Goal: Transaction & Acquisition: Download file/media

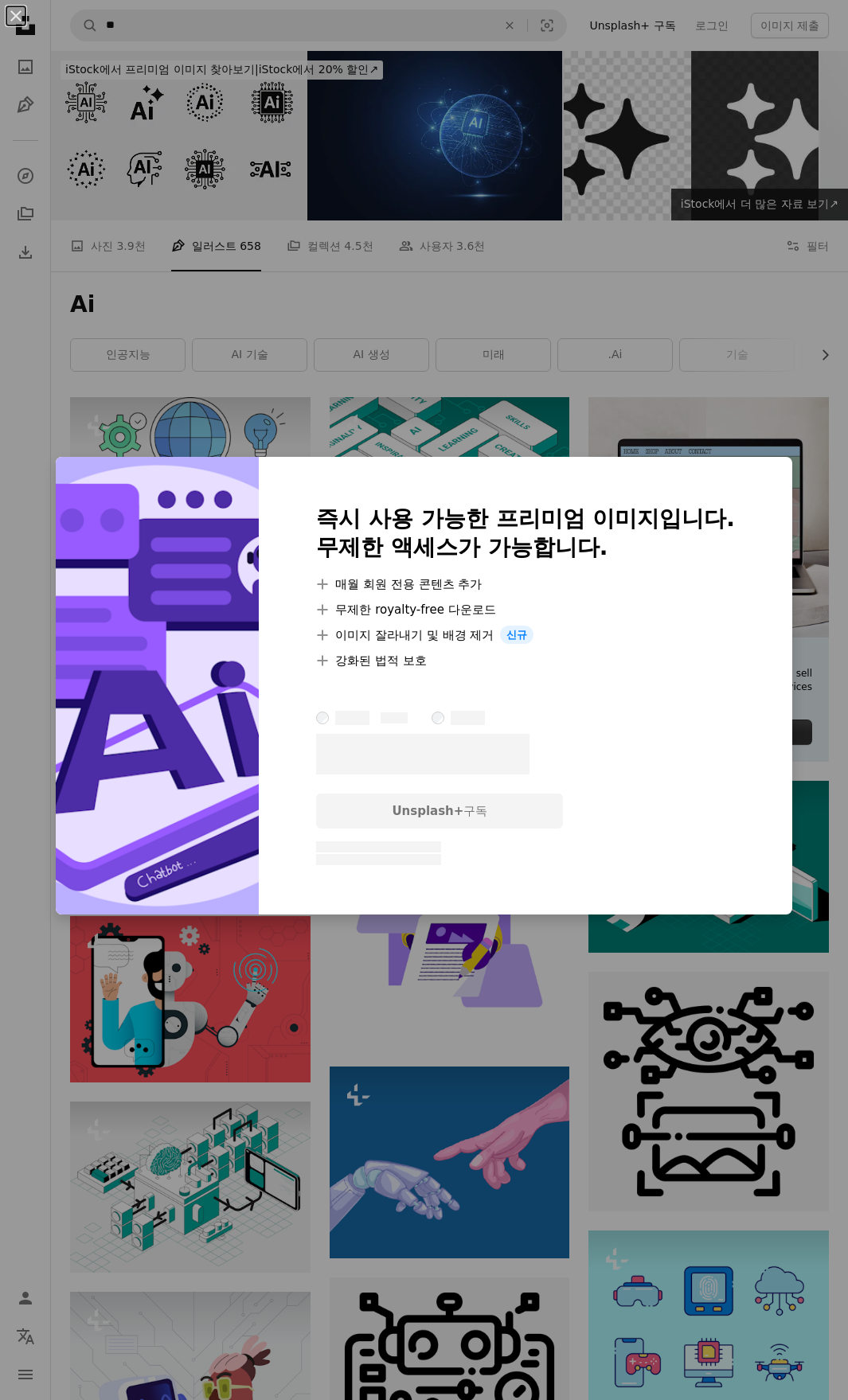
scroll to position [2308, 0]
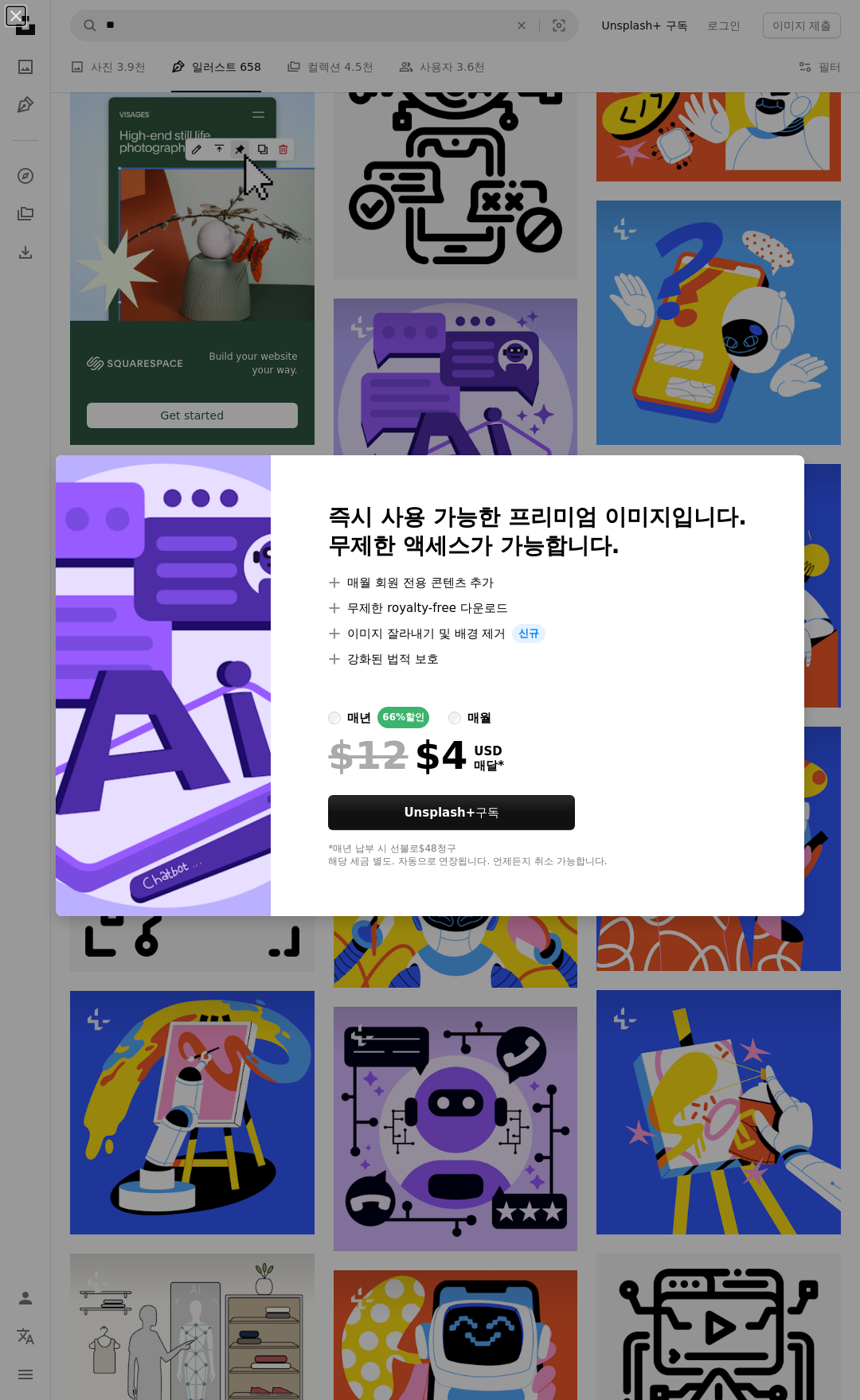
click at [532, 365] on div "An X shape 즉시 사용 가능한 프리미엄 이미지입니다. 무제한 액세스가 가능합니다. A plus sign 매월 회원 전용 콘텐츠 추가 A…" at bounding box center [430, 700] width 860 height 1400
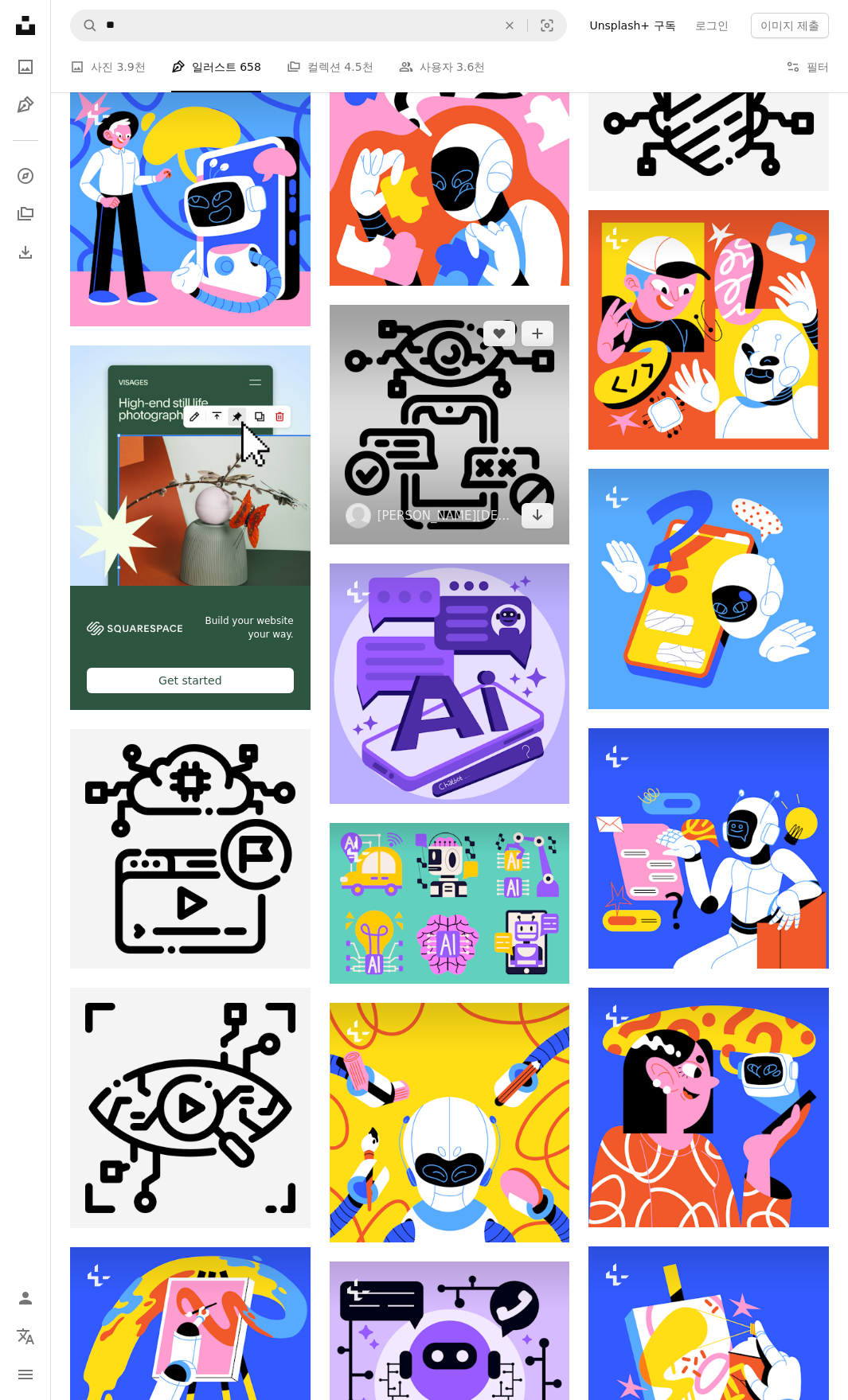
scroll to position [1990, 0]
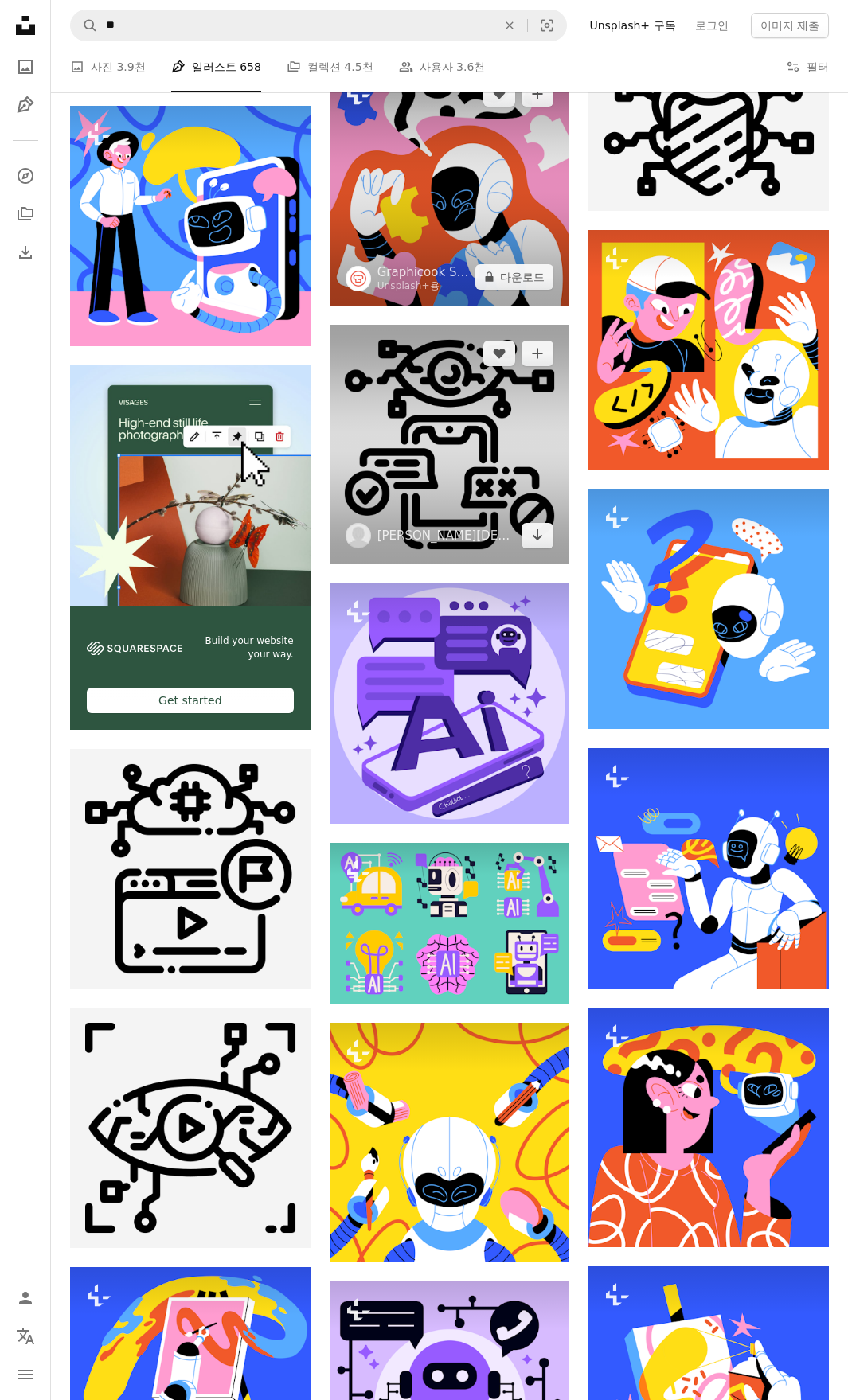
drag, startPoint x: 561, startPoint y: 373, endPoint x: 561, endPoint y: 270, distance: 103.0
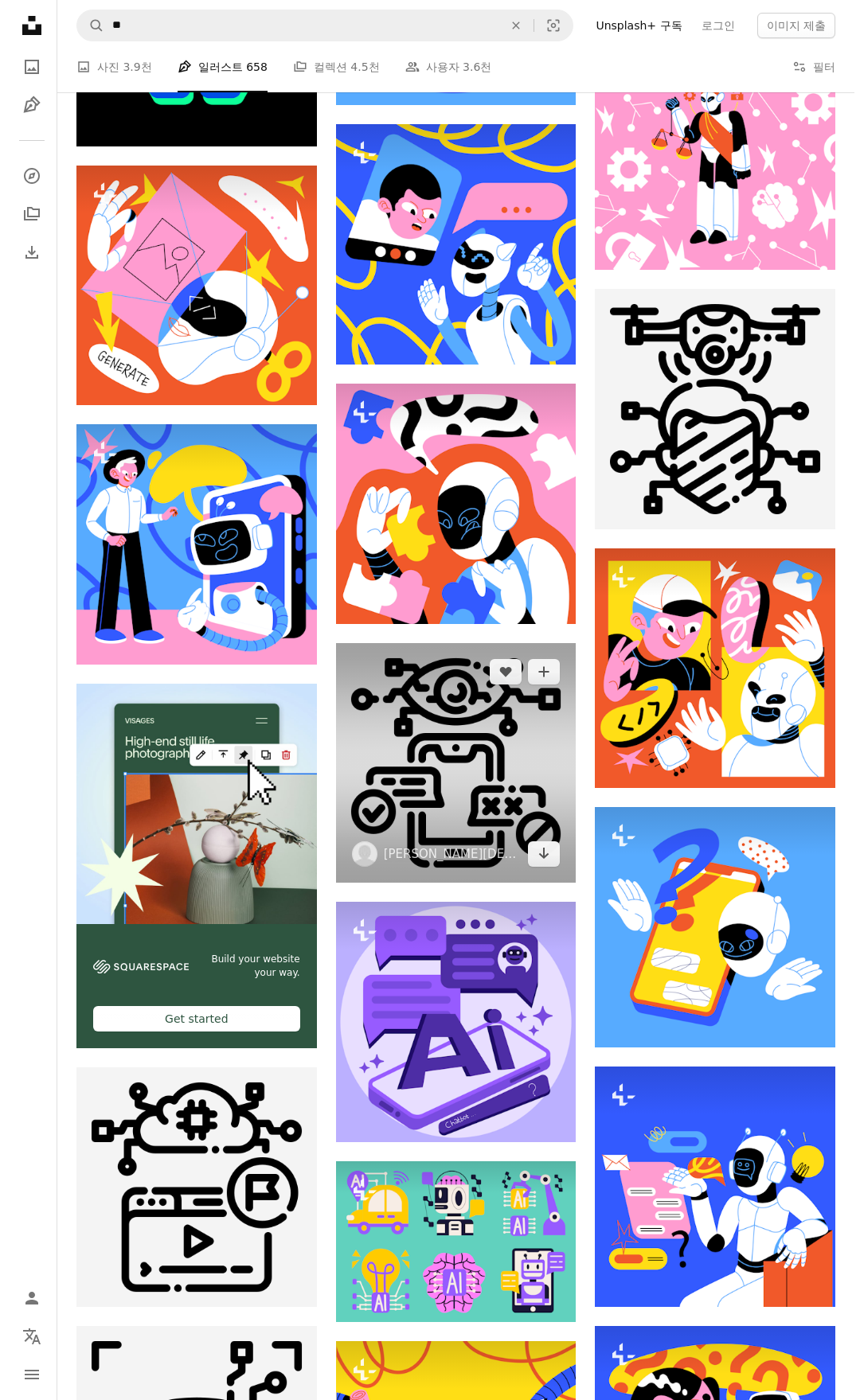
scroll to position [1592, 0]
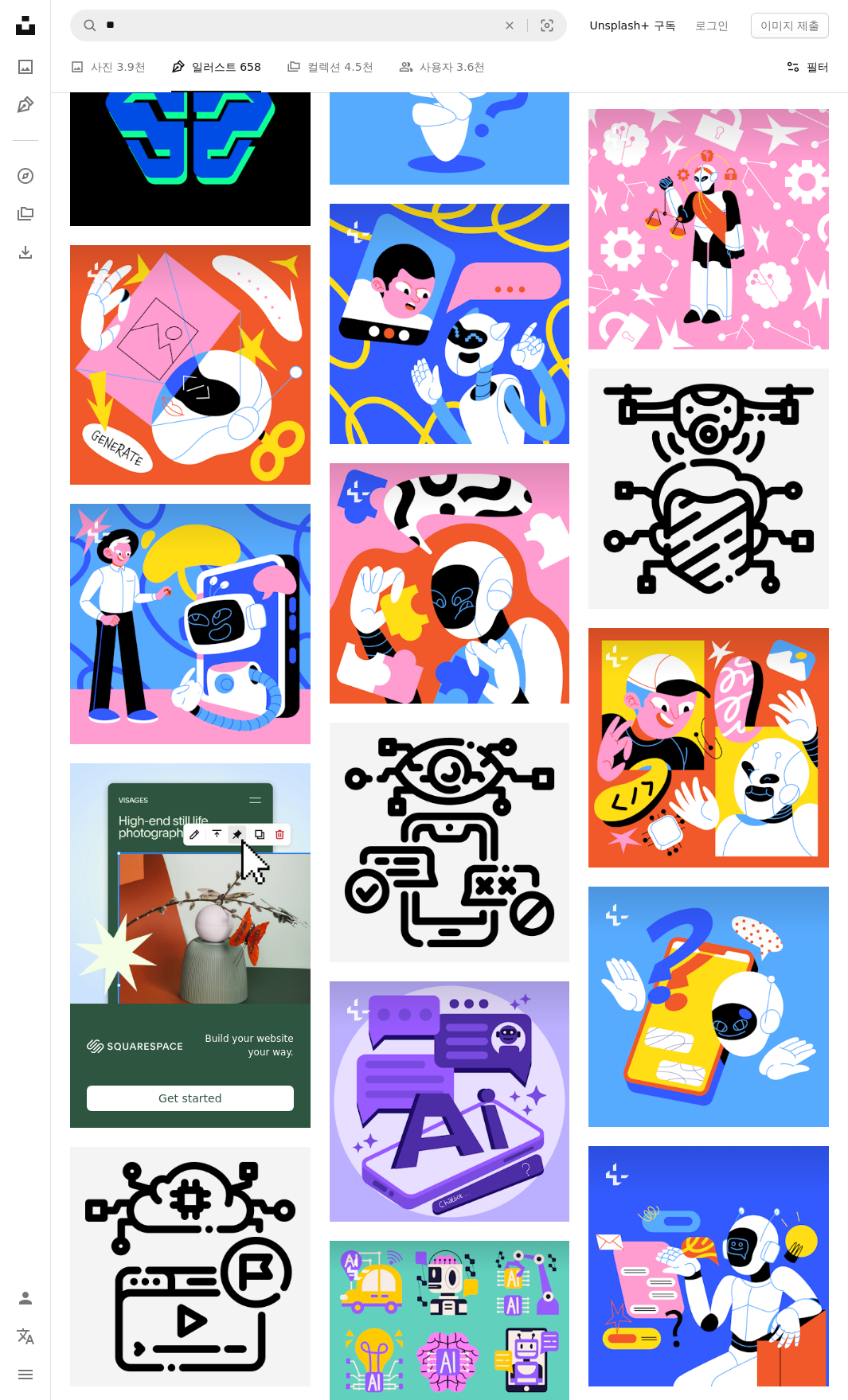
click at [816, 60] on button "Filters 필터" at bounding box center [806, 67] width 43 height 51
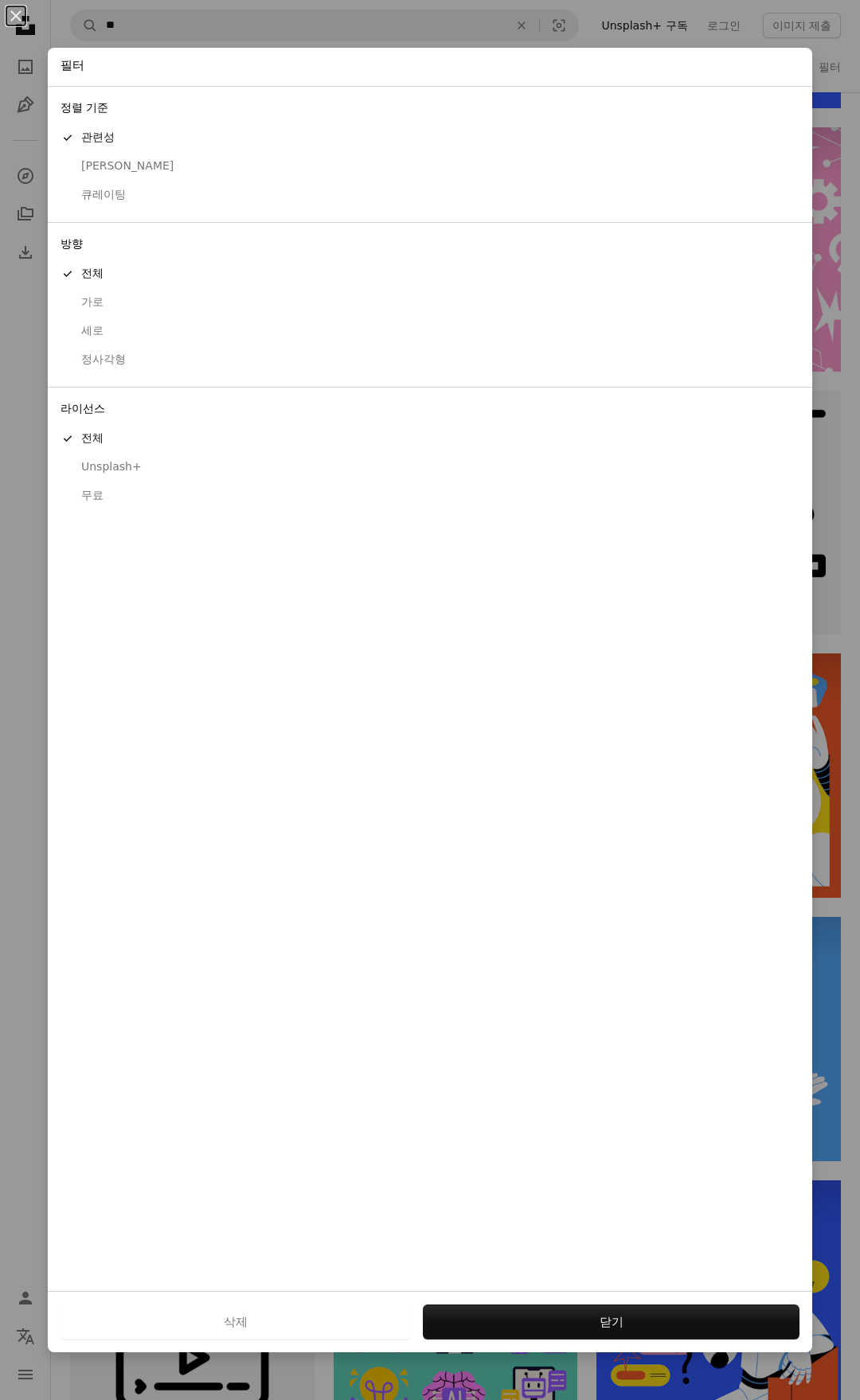
click at [104, 487] on button "무료" at bounding box center [430, 496] width 765 height 29
click at [581, 1326] on button "적용" at bounding box center [610, 1322] width 377 height 35
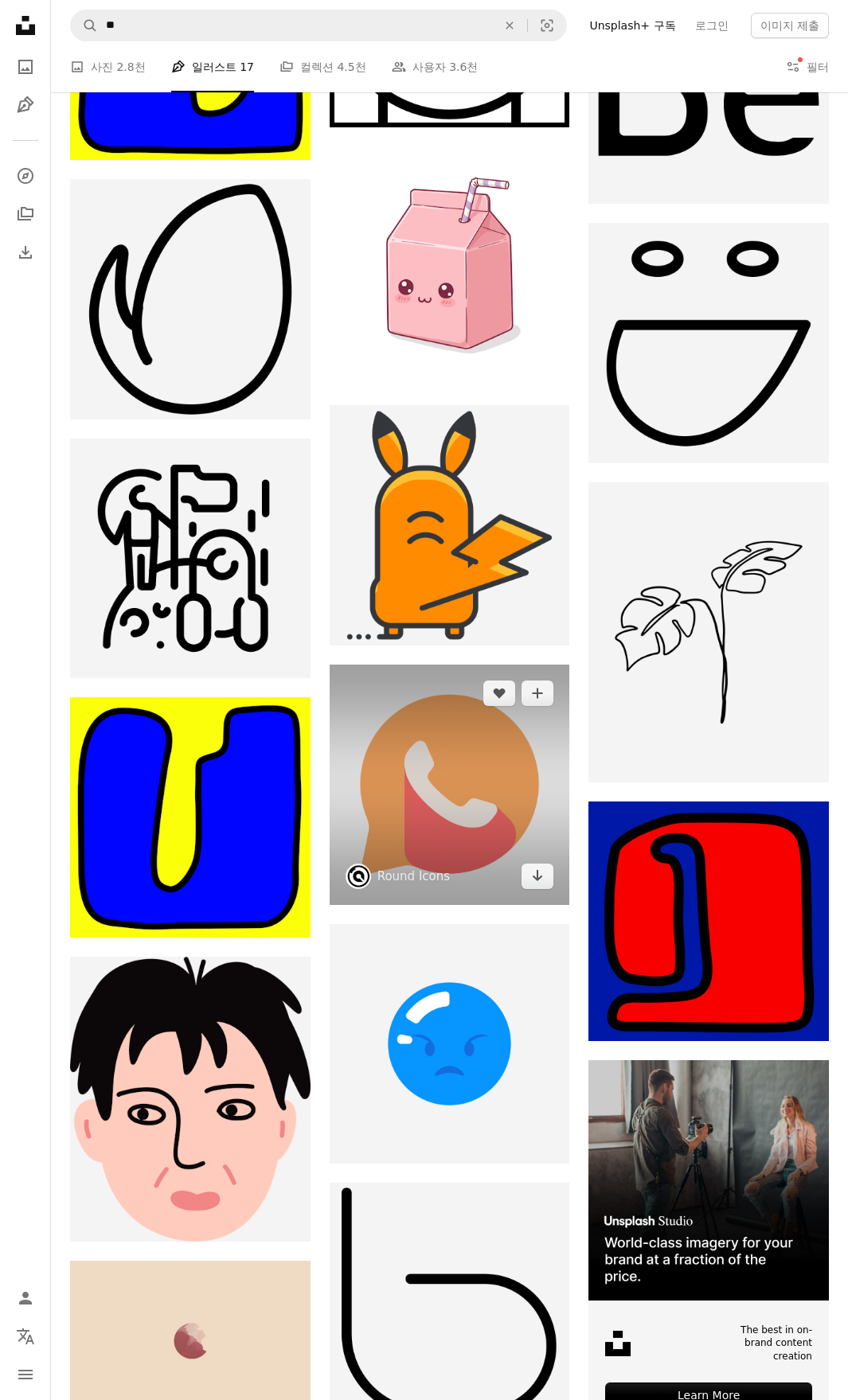
scroll to position [3741, 0]
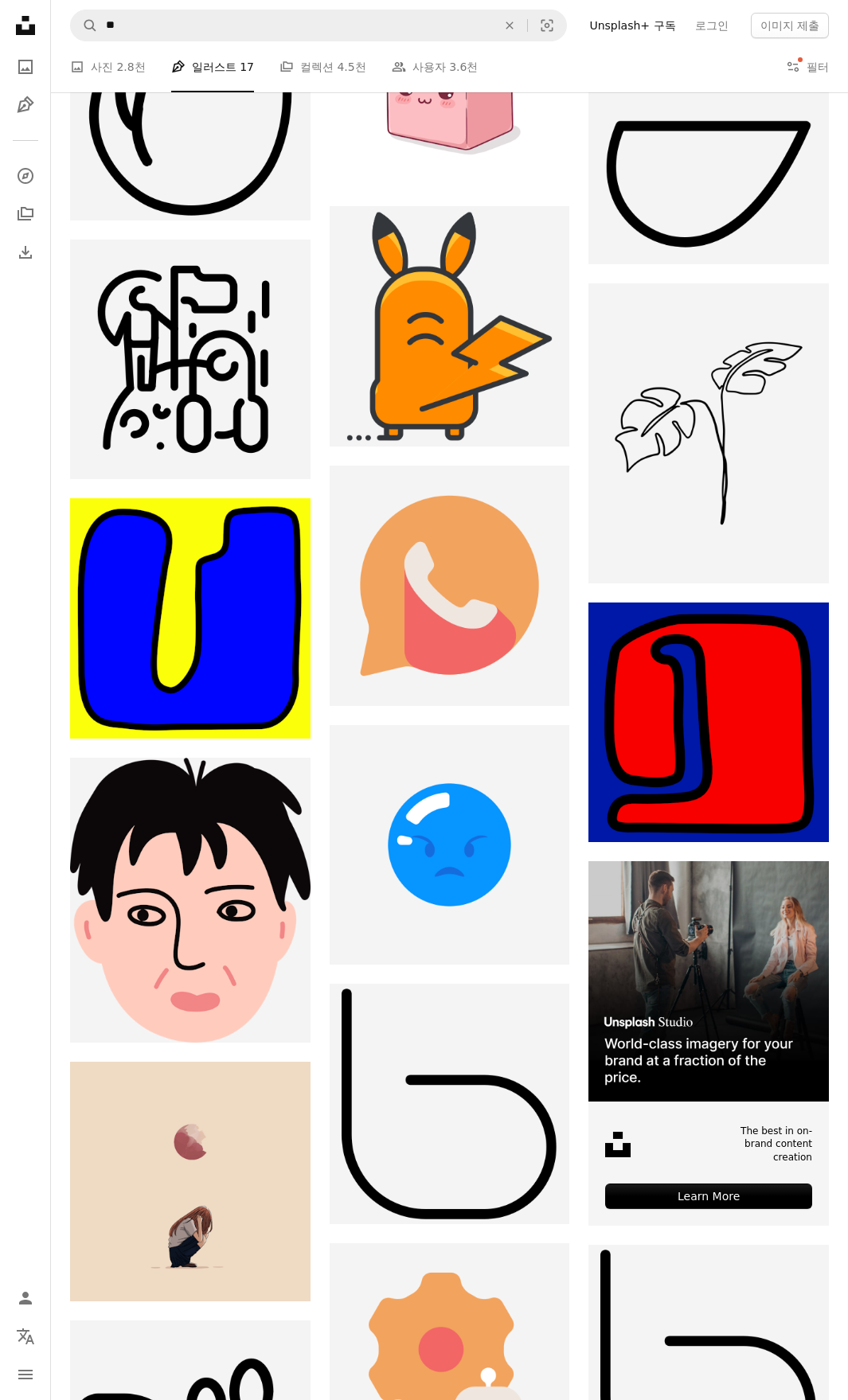
click at [28, 11] on icon "Unsplash logo Unsplash 홈" at bounding box center [25, 25] width 32 height 32
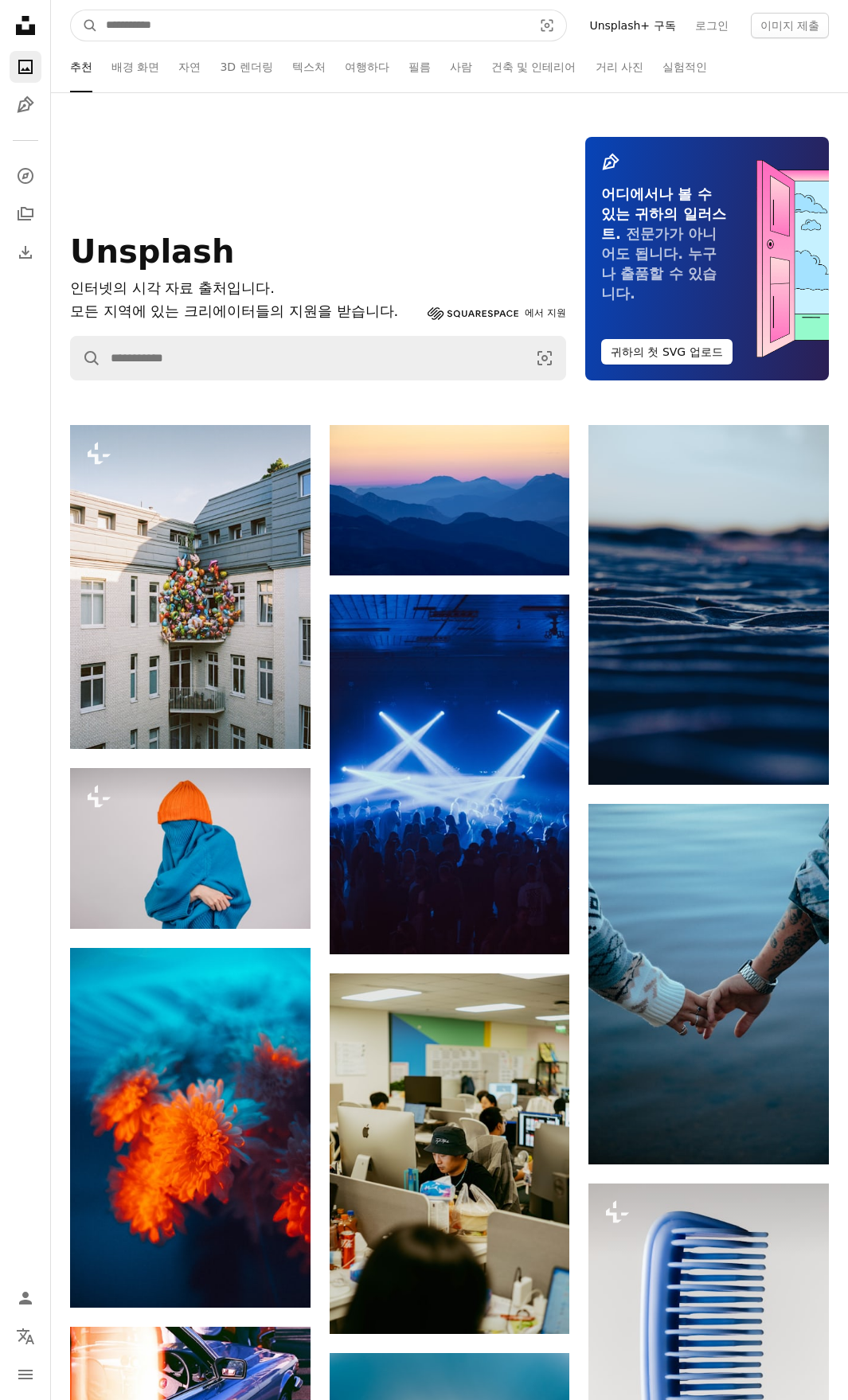
click at [217, 26] on input "사이트 전체에서 이미지 찾기" at bounding box center [312, 25] width 429 height 30
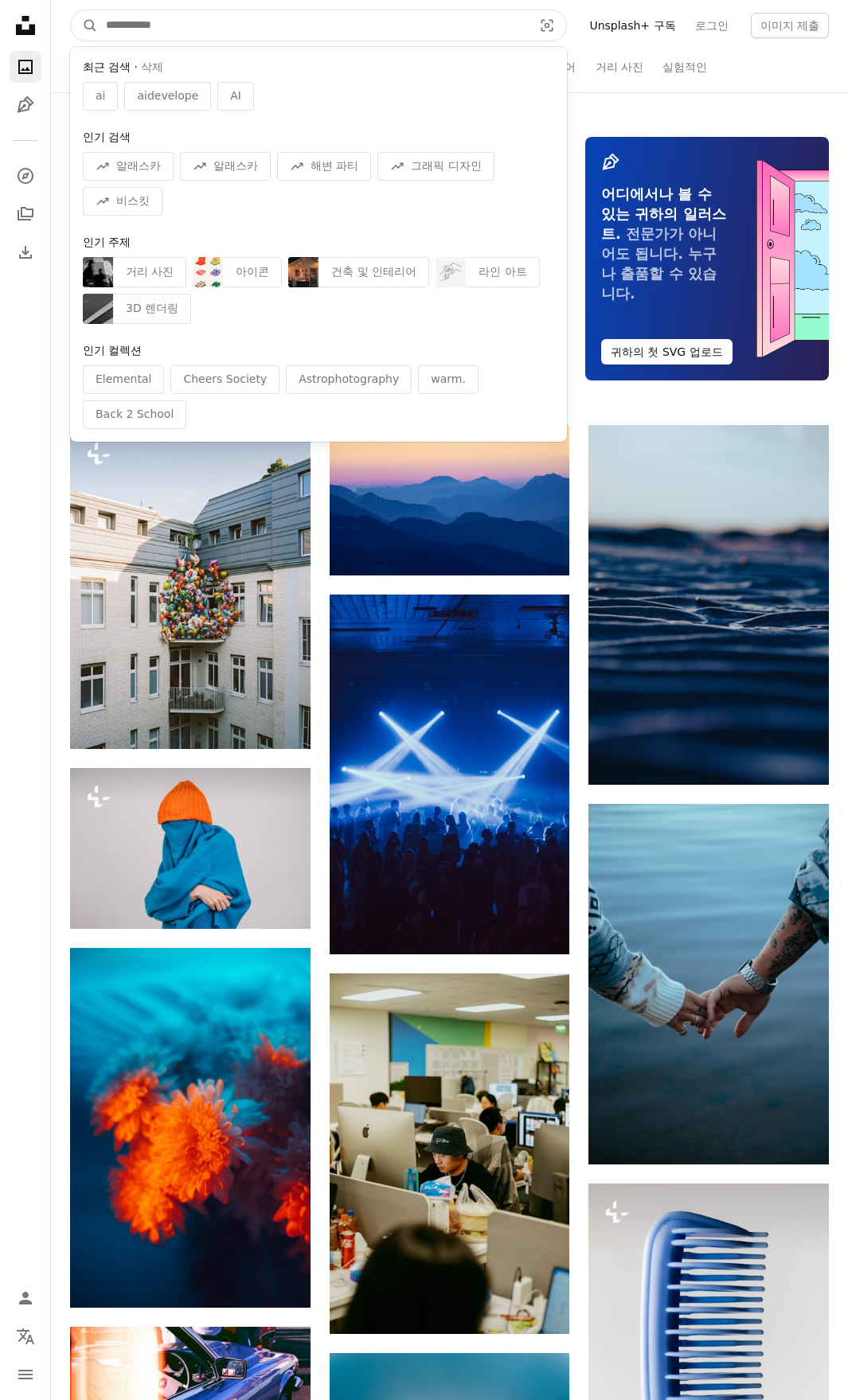
type input "*"
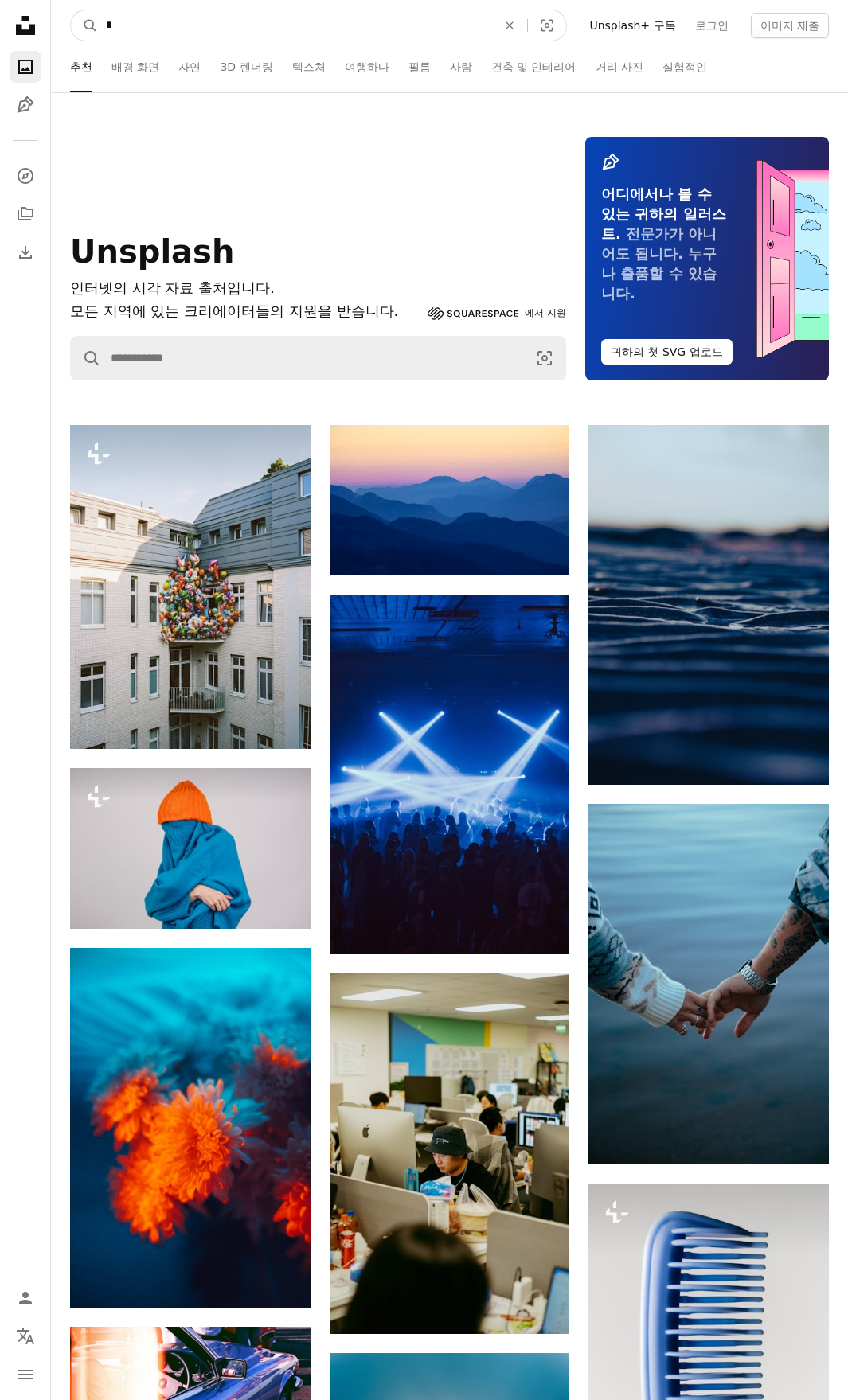
type input "**"
click button "A magnifying glass" at bounding box center [84, 25] width 27 height 30
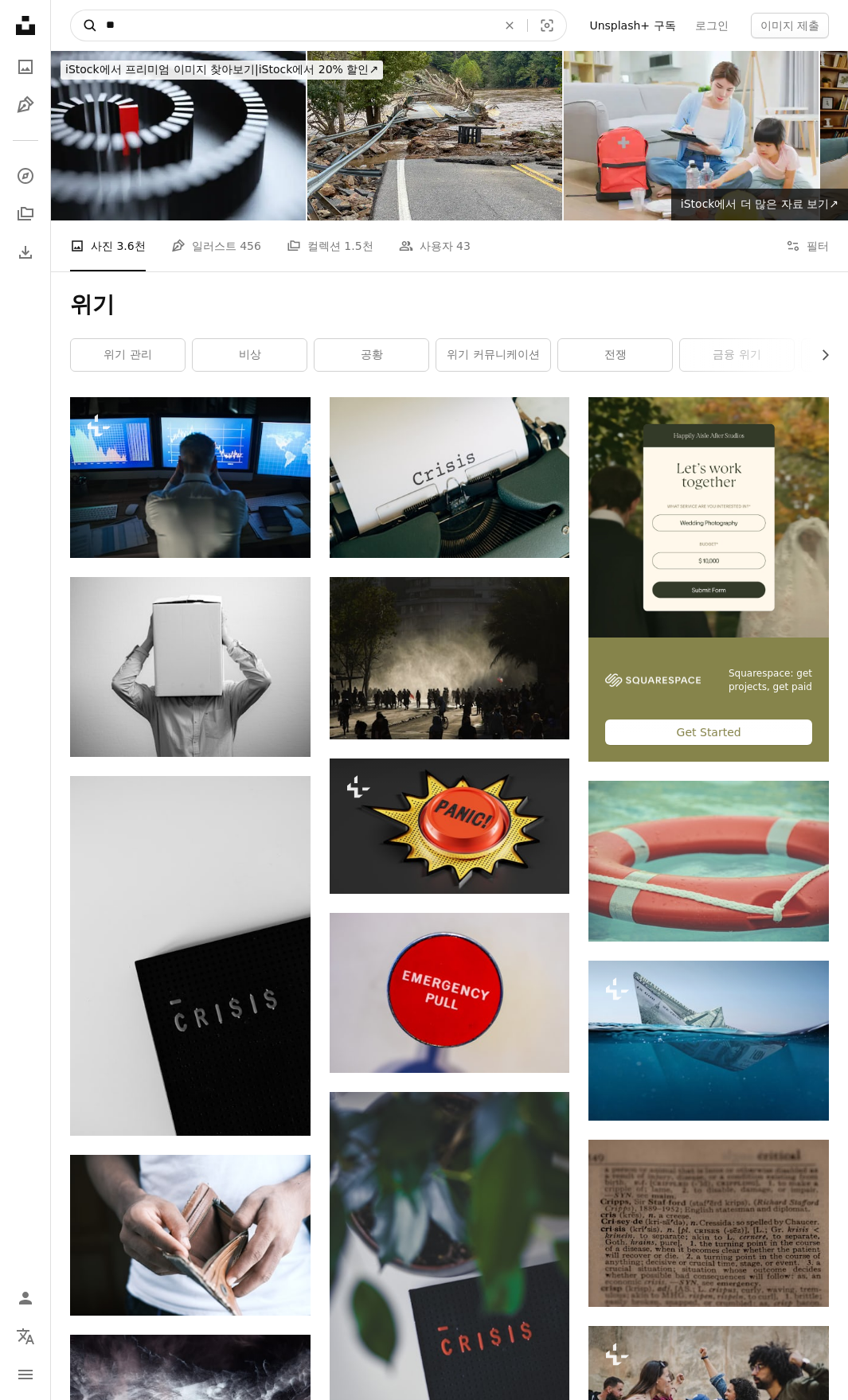
drag, startPoint x: 296, startPoint y: 25, endPoint x: 85, endPoint y: 11, distance: 211.5
click at [113, 17] on input "**" at bounding box center [295, 25] width 394 height 30
type input "*"
type input "***"
click button "A magnifying glass" at bounding box center [84, 25] width 27 height 30
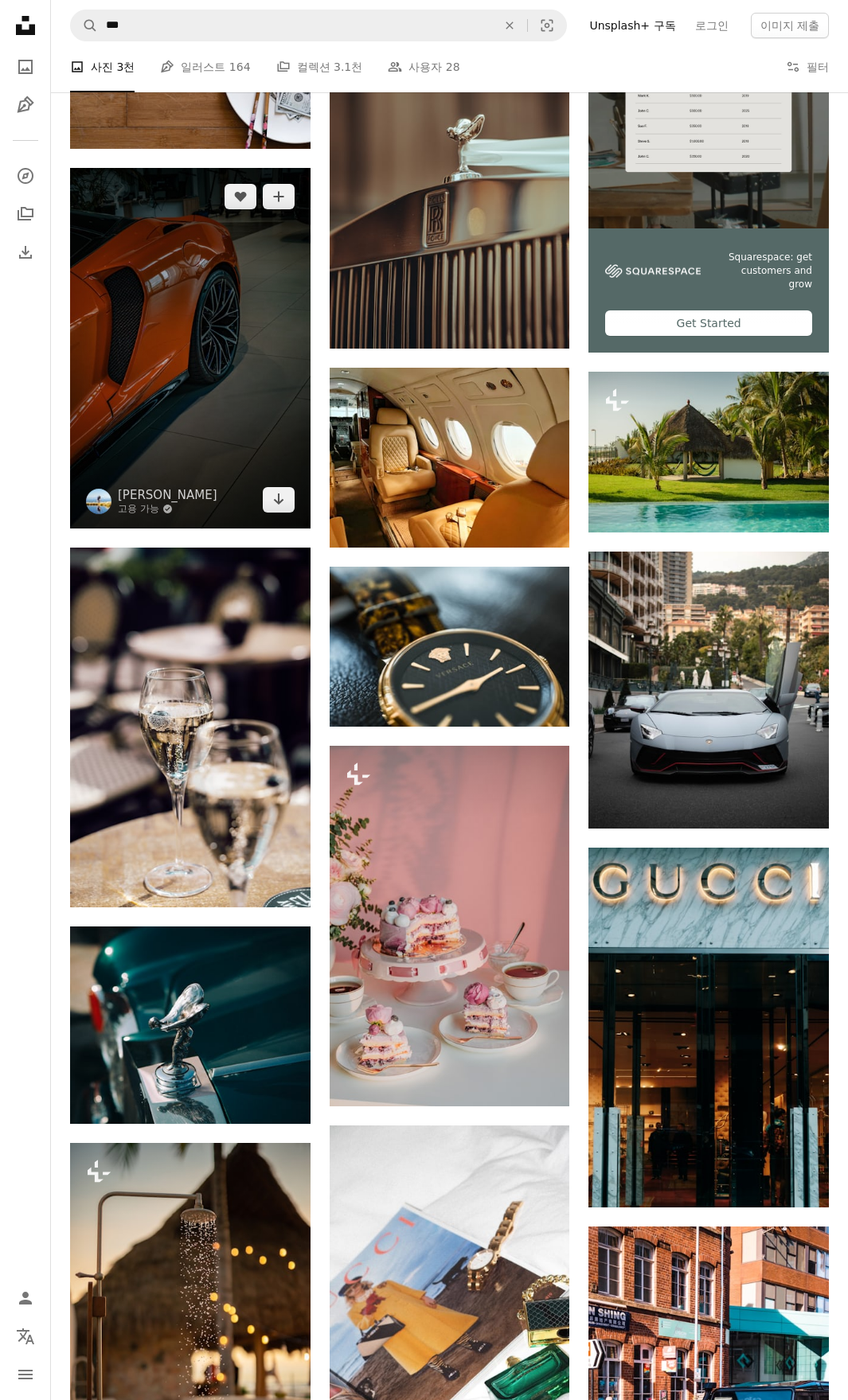
scroll to position [319, 0]
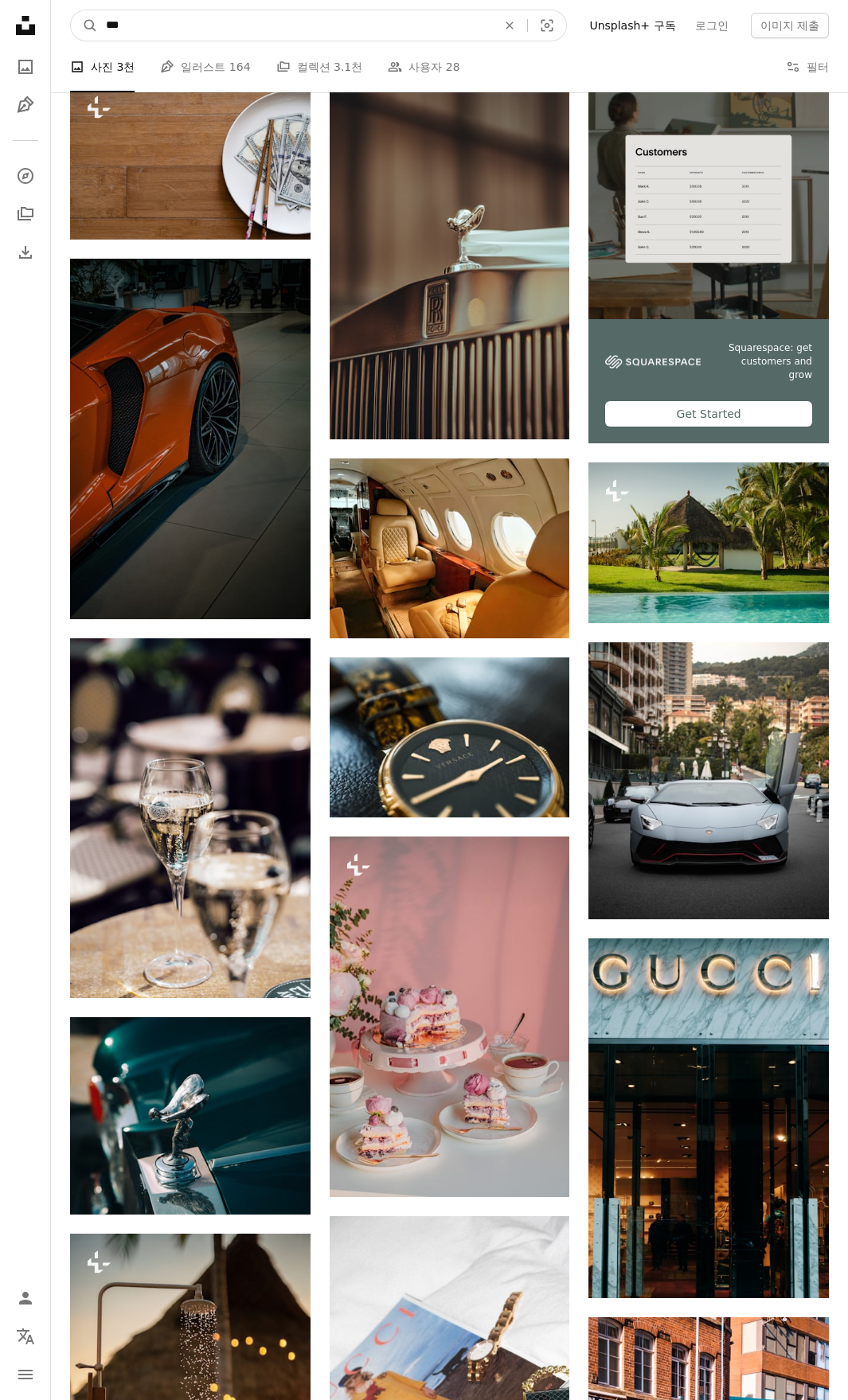
click at [186, 23] on input "***" at bounding box center [295, 25] width 394 height 30
type input "*****"
click button "A magnifying glass" at bounding box center [84, 25] width 27 height 30
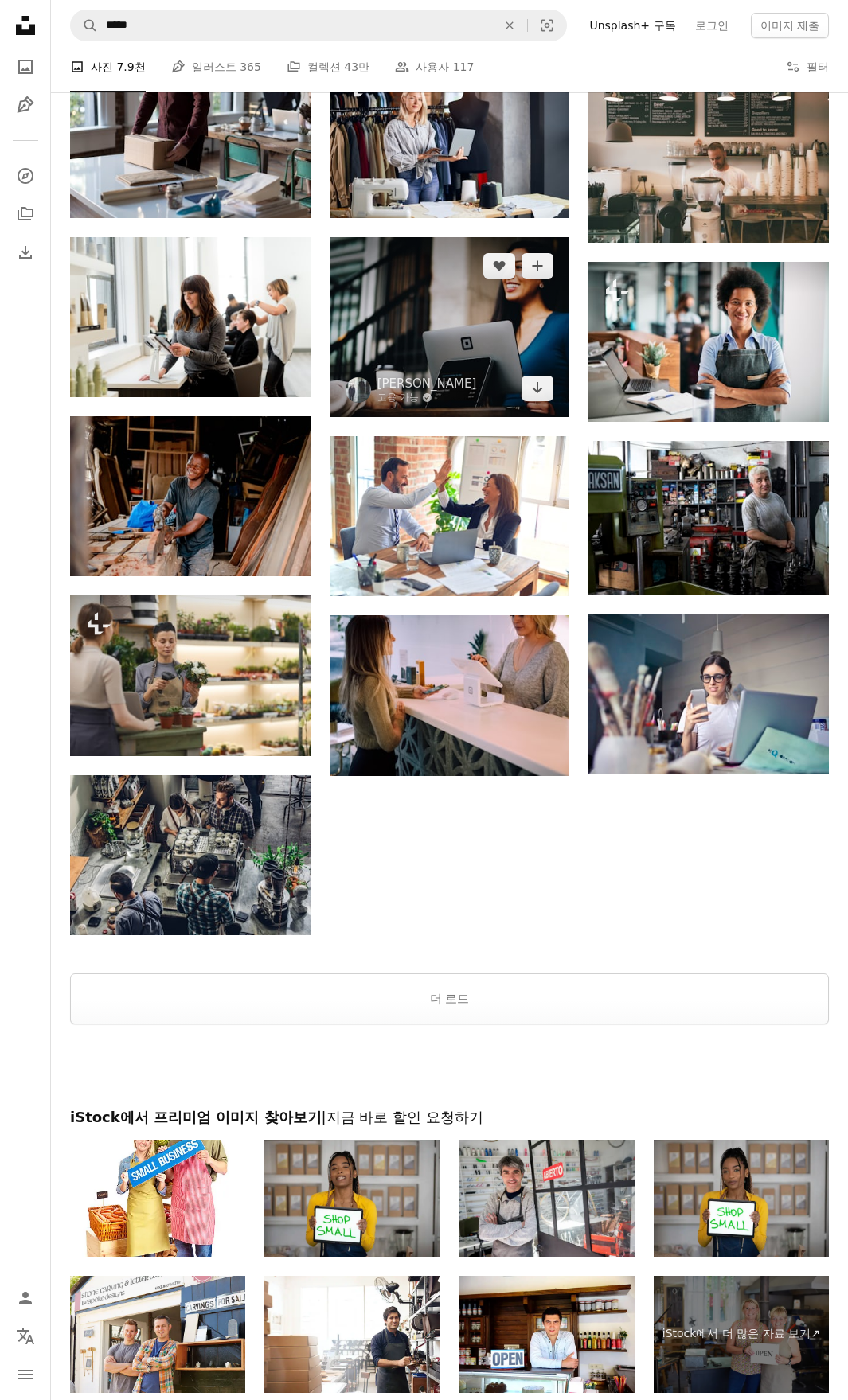
scroll to position [955, 0]
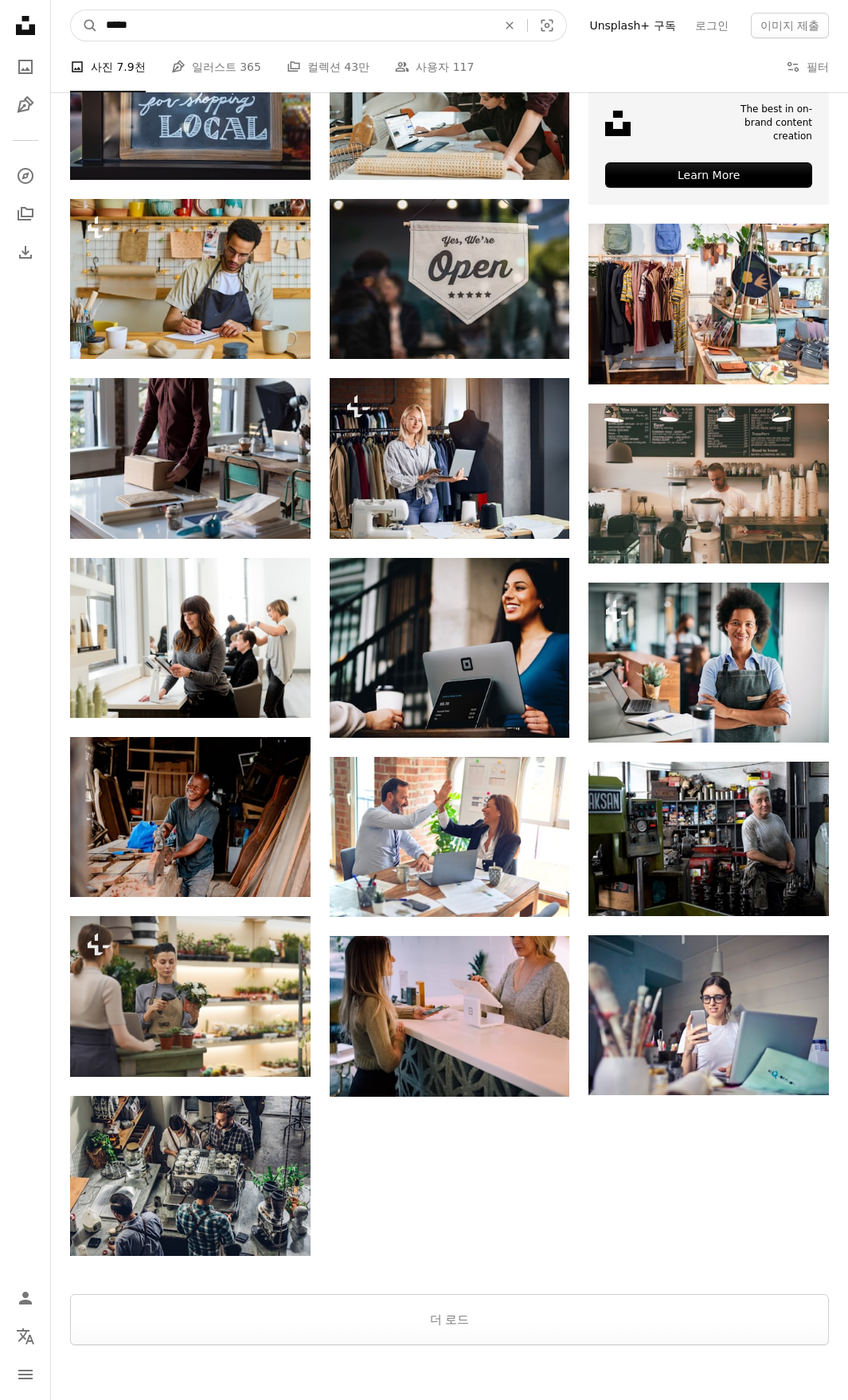
drag, startPoint x: 218, startPoint y: 20, endPoint x: 83, endPoint y: 0, distance: 136.5
click at [94, 4] on nav "A magnifying glass ***** An X shape Visual search Filters Unsplash+ 구독 로그인 이미지 …" at bounding box center [449, 25] width 797 height 51
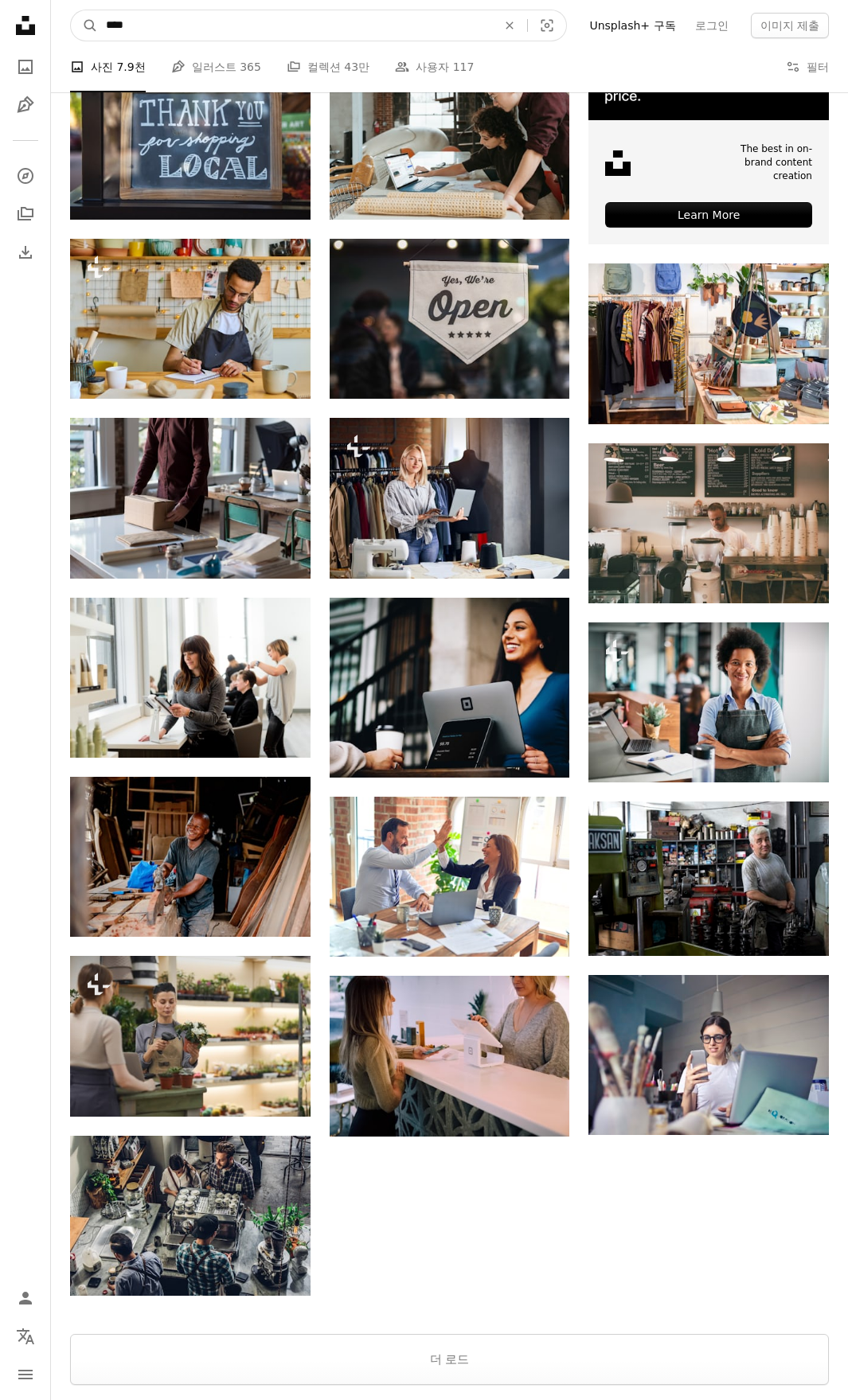
type input "****"
click button "A magnifying glass" at bounding box center [84, 25] width 27 height 30
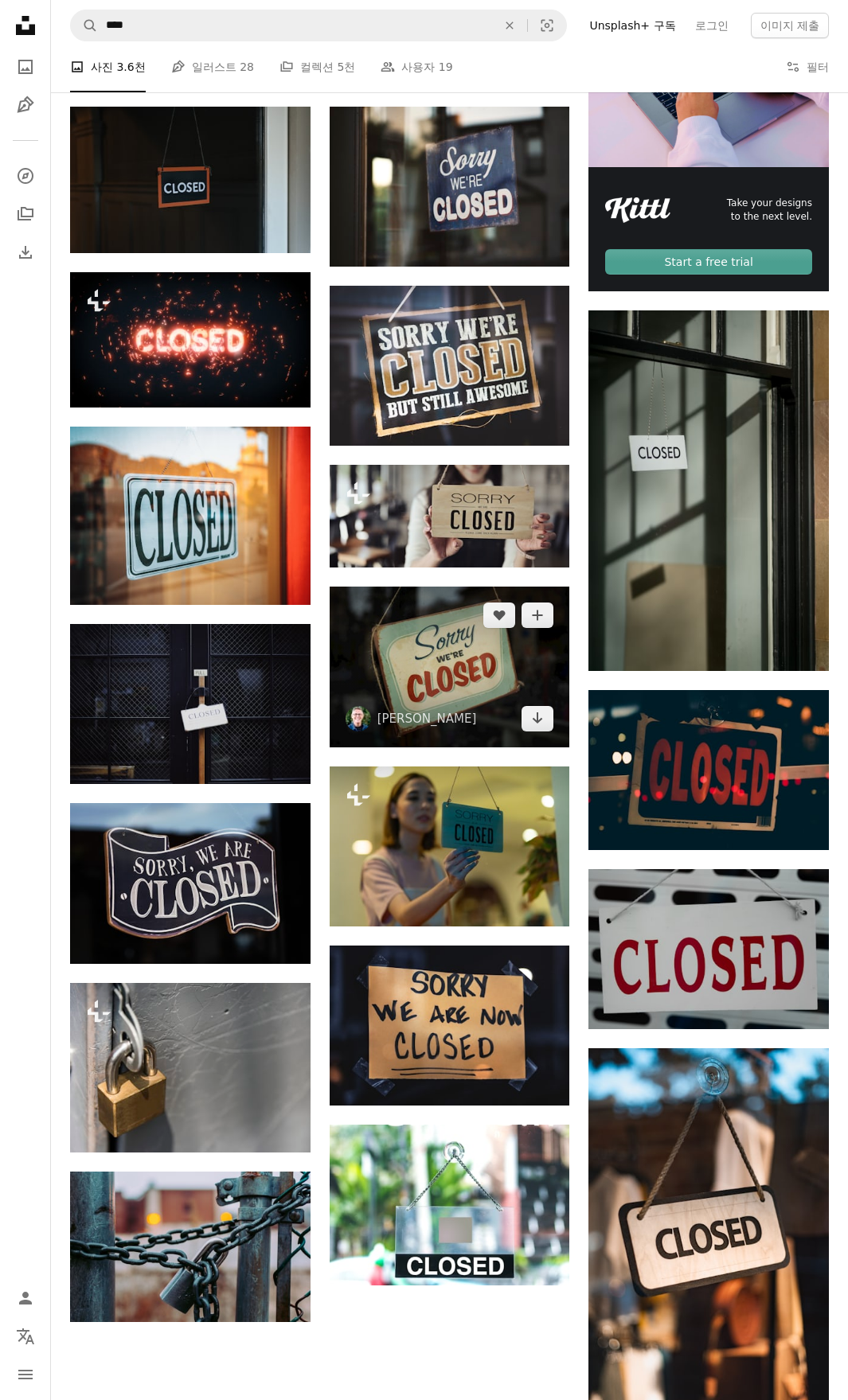
scroll to position [478, 0]
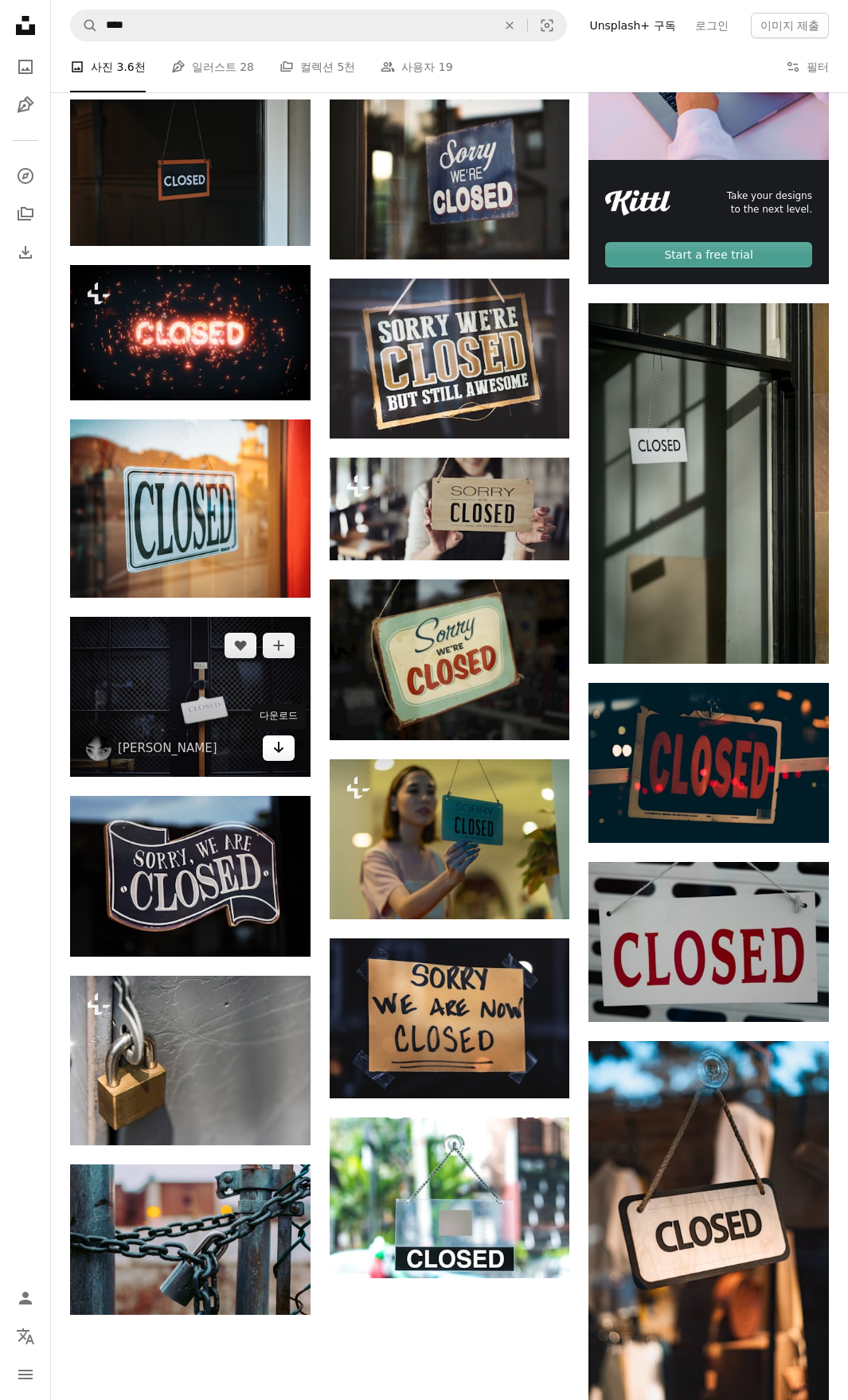
click at [280, 740] on icon "Arrow pointing down" at bounding box center [279, 747] width 13 height 19
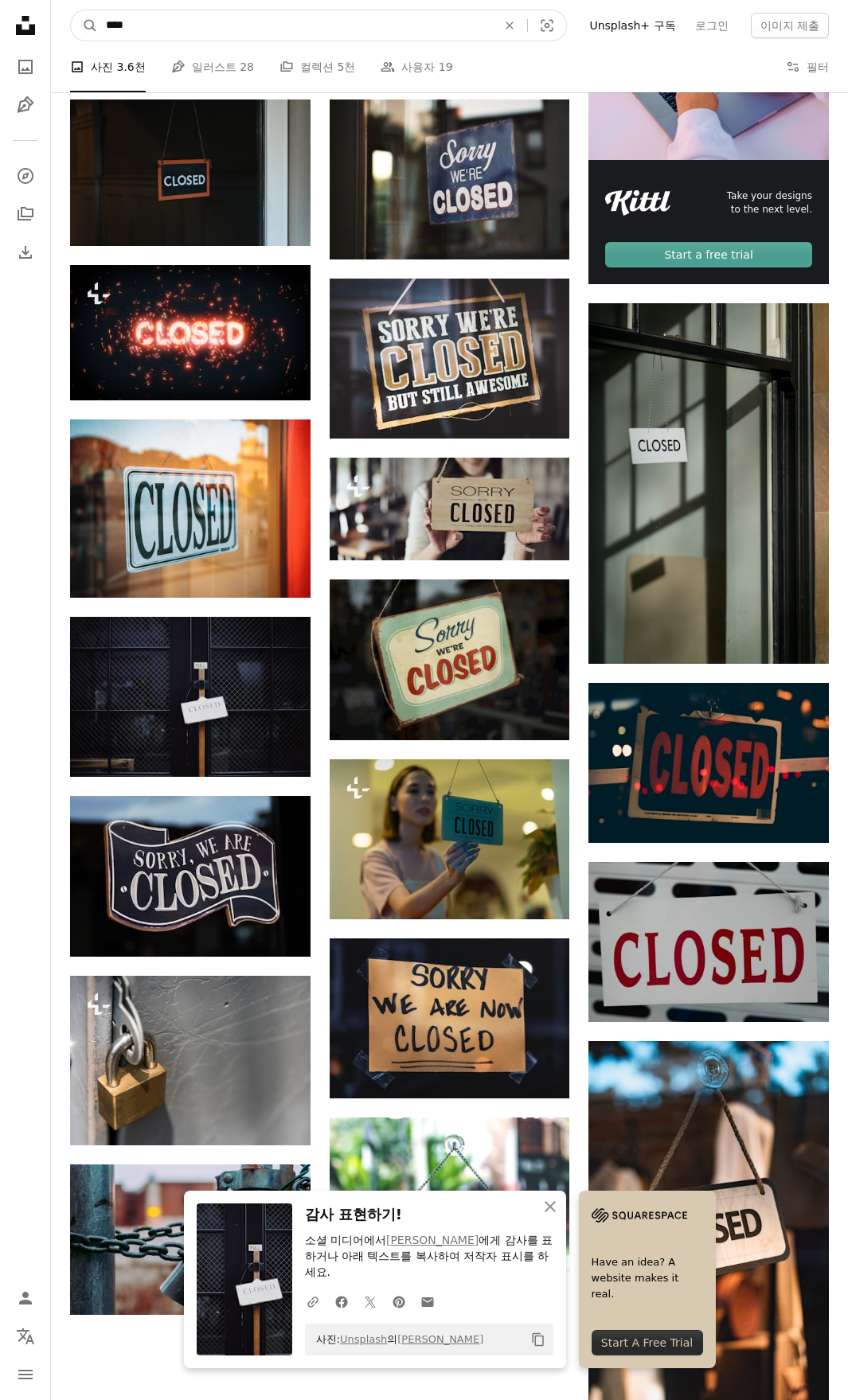
drag, startPoint x: 271, startPoint y: 21, endPoint x: 0, endPoint y: 18, distance: 271.0
click at [0, 20] on div "Unsplash logo Unsplash 홈 A photo Pen Tool A compass A stack of folders Download…" at bounding box center [424, 782] width 848 height 2519
type input "**"
click button "A magnifying glass" at bounding box center [84, 25] width 27 height 30
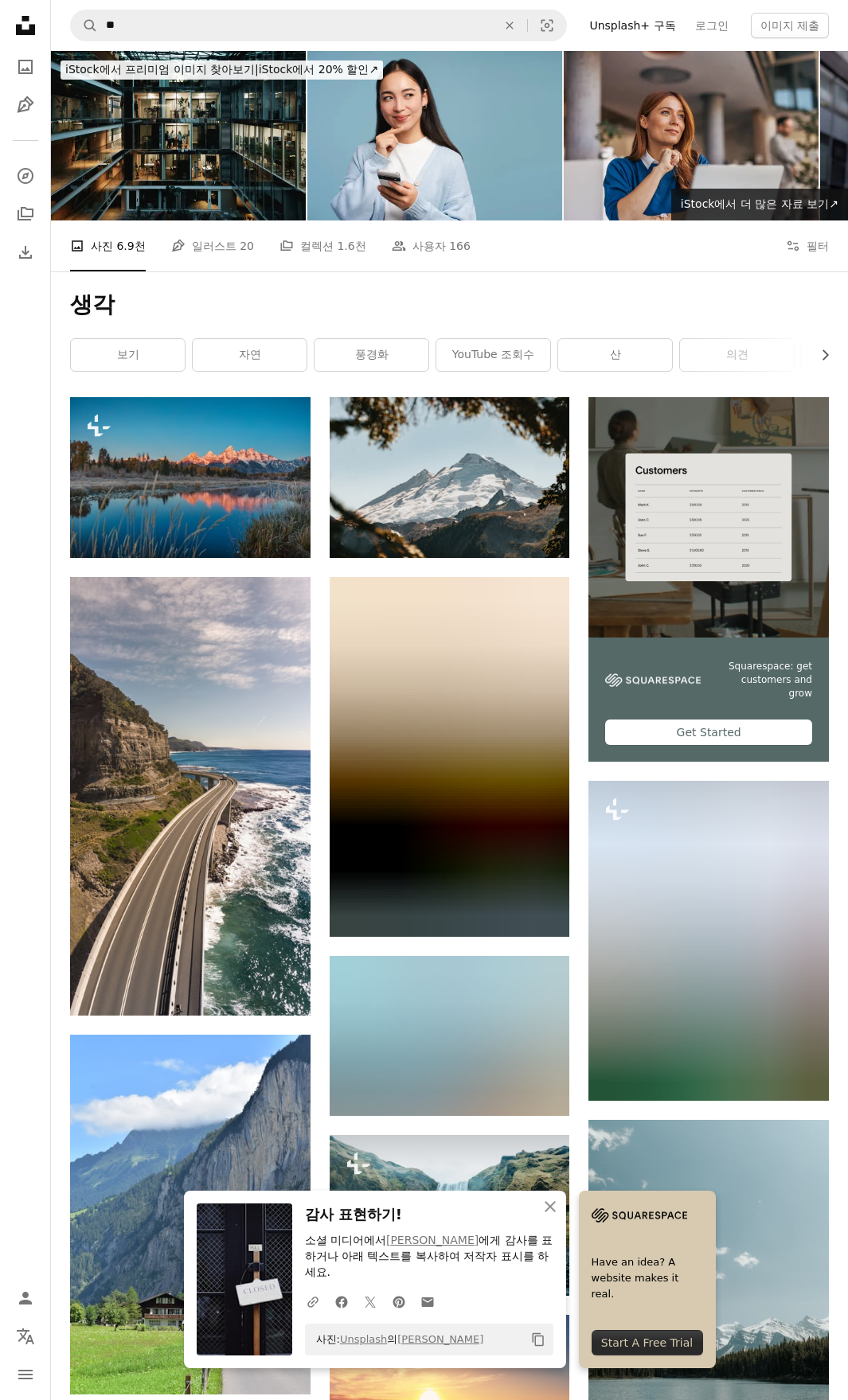
drag, startPoint x: 442, startPoint y: 781, endPoint x: 384, endPoint y: 333, distance: 451.7
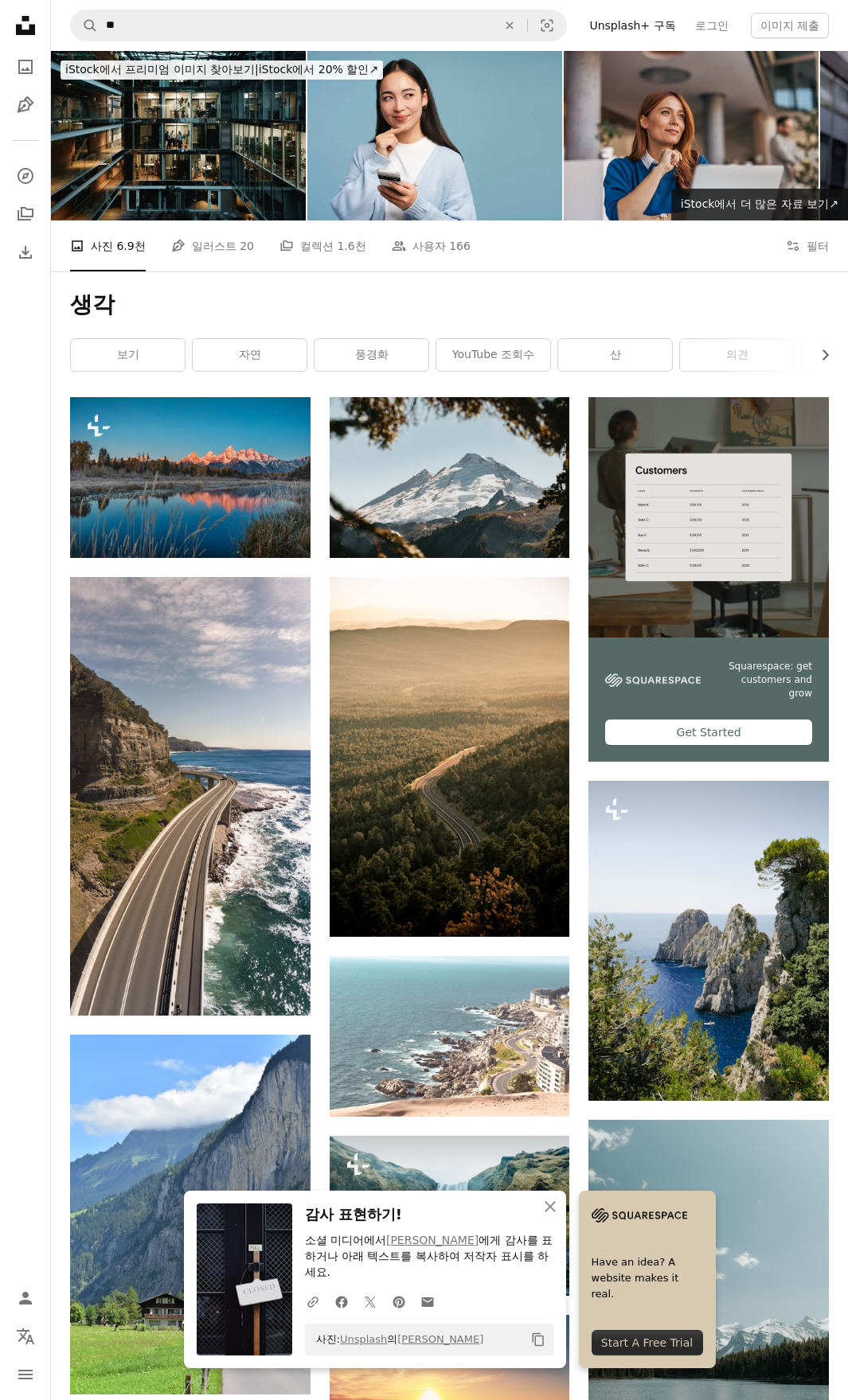
click at [113, 251] on li "A photo 사진 6.9천" at bounding box center [107, 246] width 75 height 51
click at [23, 25] on icon "Unsplash logo Unsplash 홈" at bounding box center [25, 25] width 32 height 32
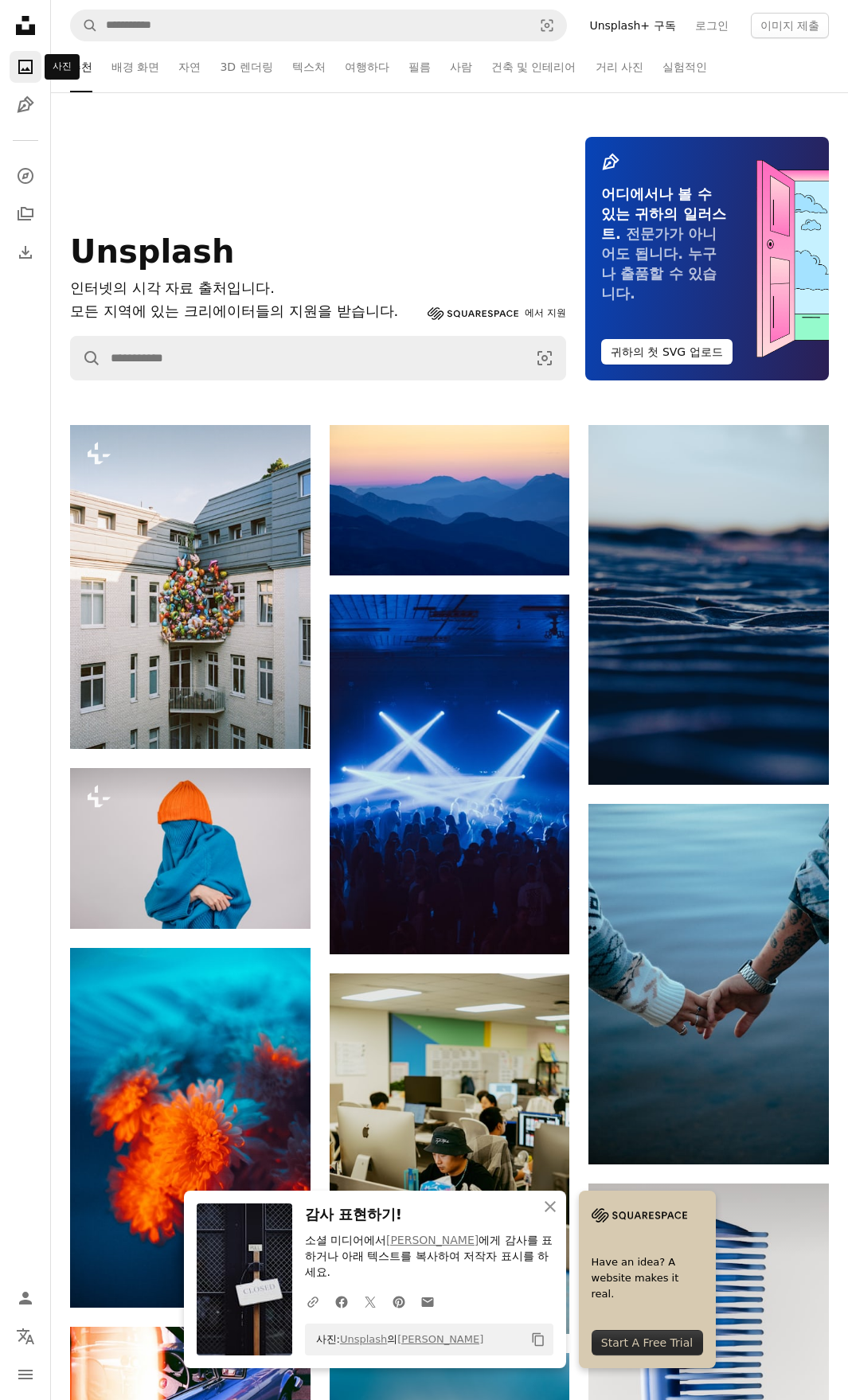
click at [38, 76] on link "A photo" at bounding box center [25, 66] width 32 height 32
click at [39, 66] on link "A photo" at bounding box center [25, 66] width 32 height 32
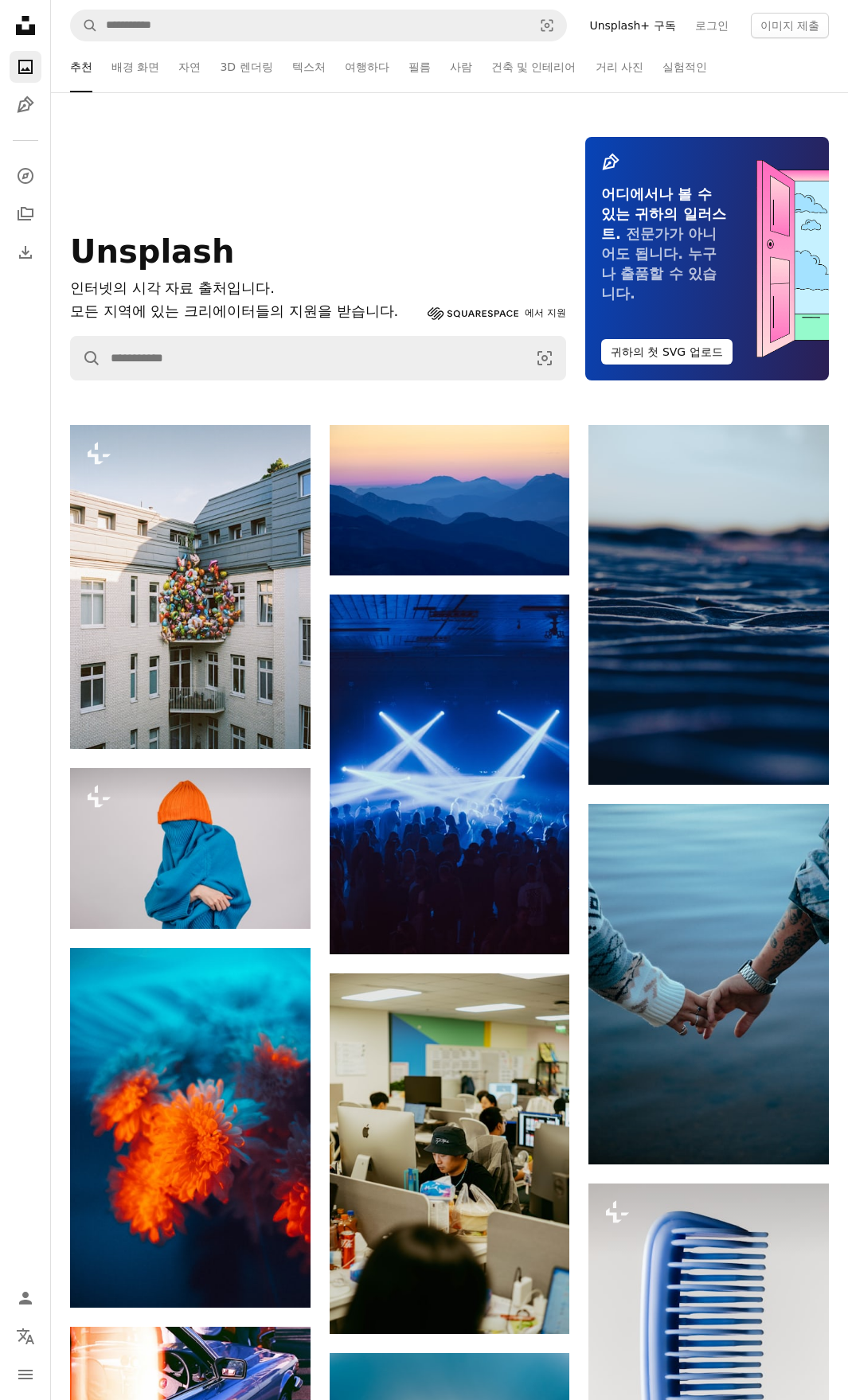
drag, startPoint x: 326, startPoint y: 538, endPoint x: 303, endPoint y: 266, distance: 273.0
click at [308, 73] on link "텍스처" at bounding box center [309, 67] width 34 height 51
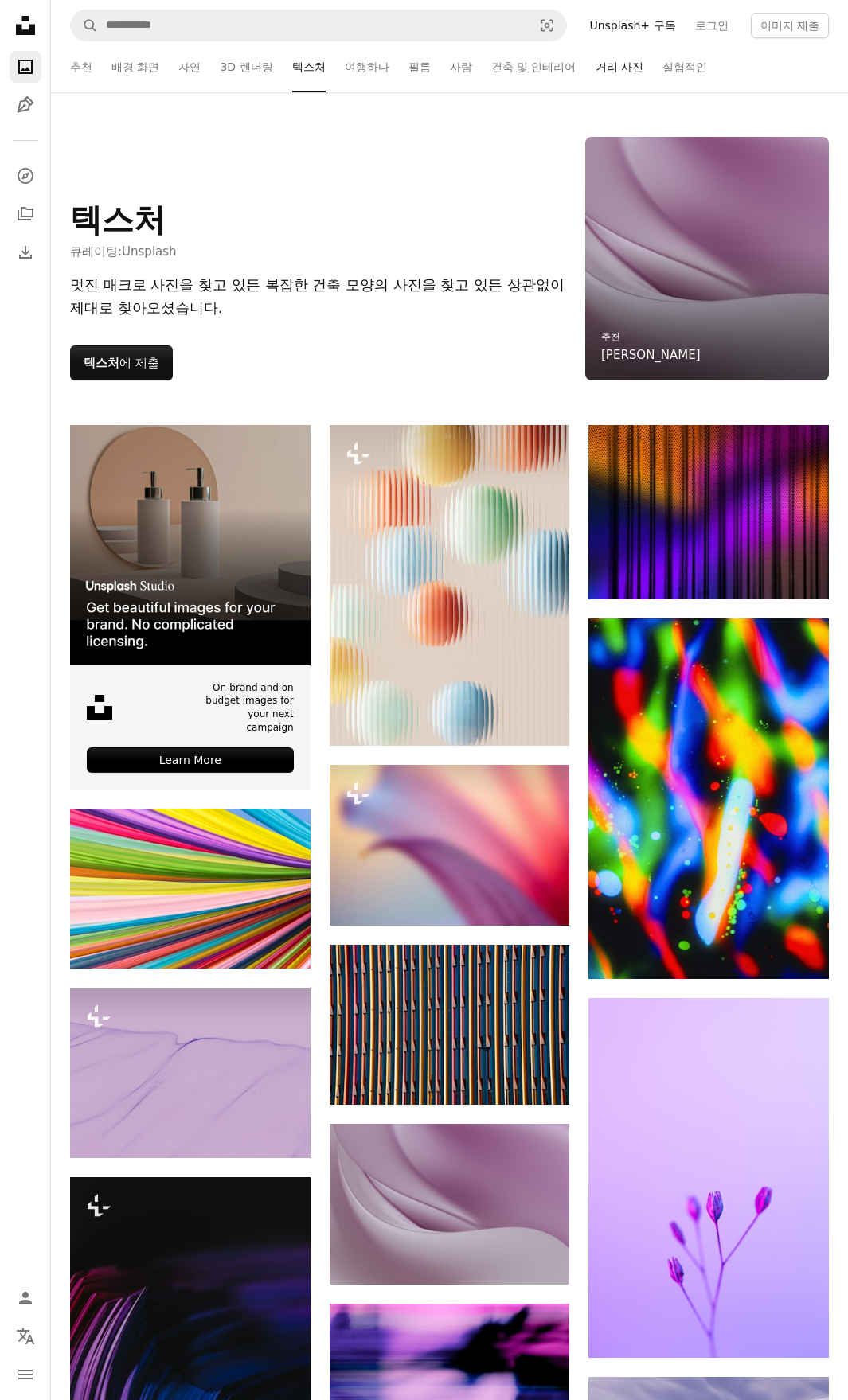
click at [622, 74] on link "거리 사진" at bounding box center [619, 67] width 48 height 51
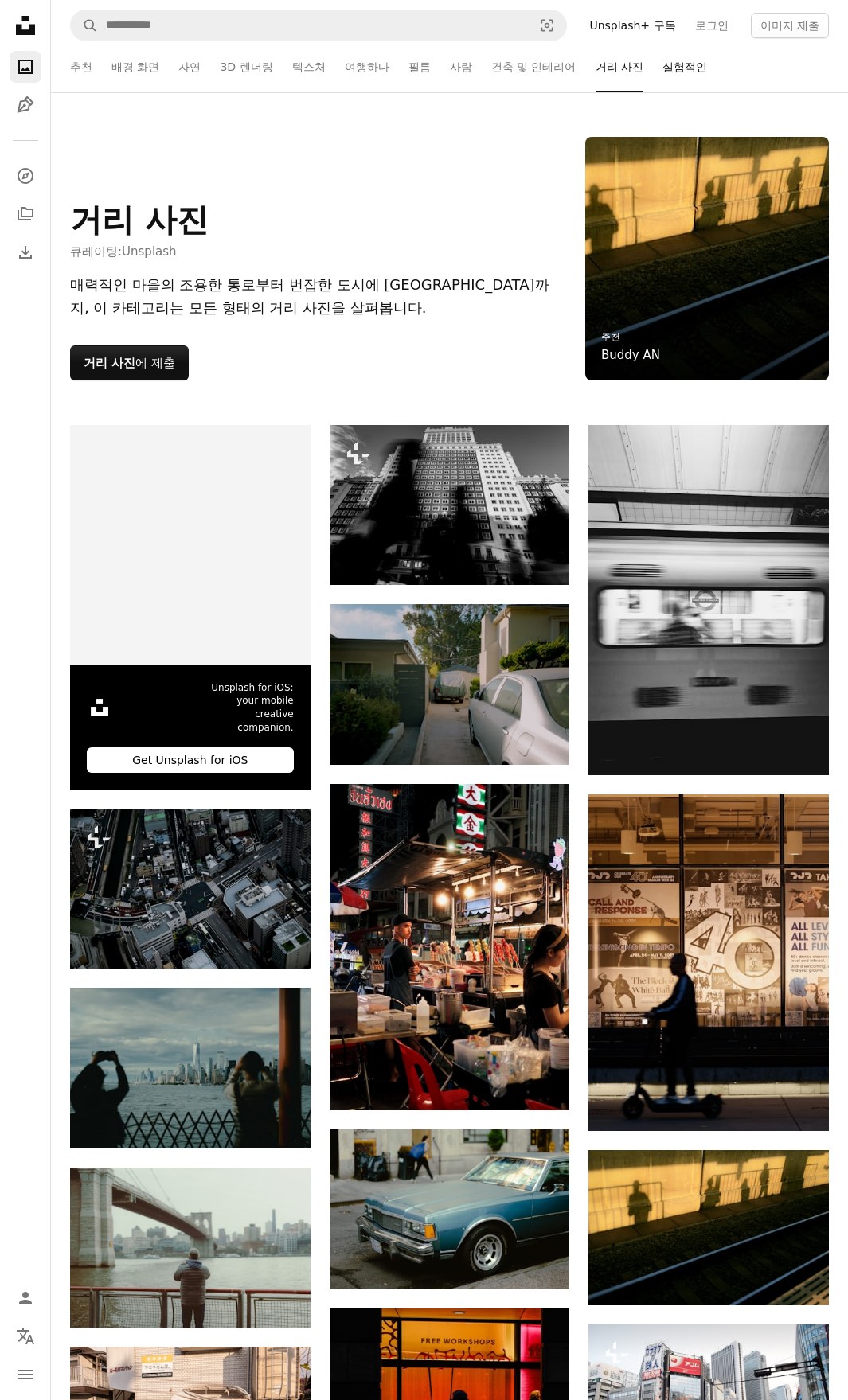
click at [669, 69] on link "실험적인" at bounding box center [684, 67] width 44 height 51
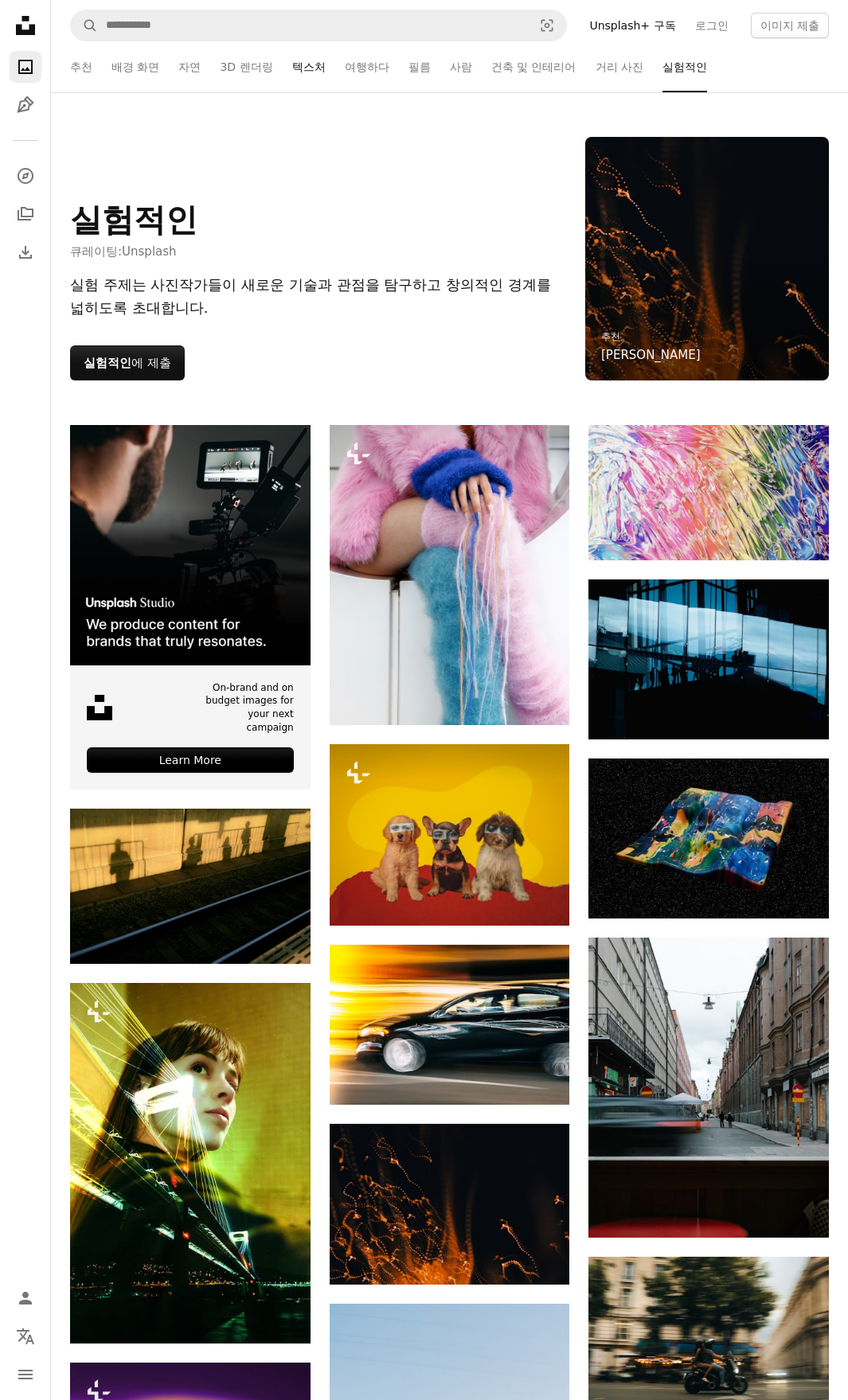
click at [295, 63] on link "텍스처" at bounding box center [309, 67] width 34 height 51
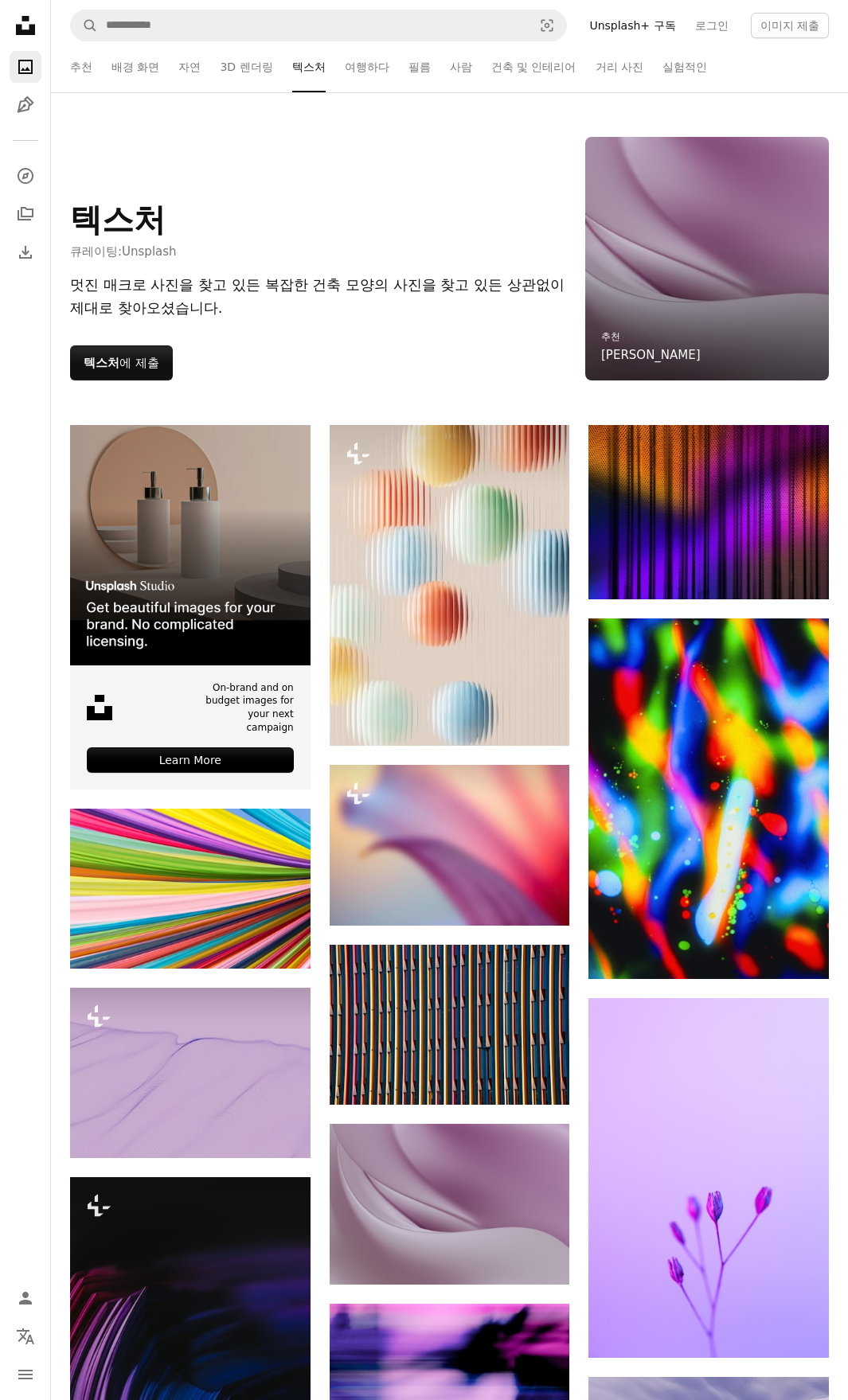
click at [339, 68] on ul "추천 배경 화면 자연 3D 렌더링 텍스처 여행하다 필름 사람 건축 및 인테리어 거리 사진 실험적인" at bounding box center [449, 67] width 758 height 51
click at [356, 65] on link "여행하다" at bounding box center [367, 67] width 44 height 51
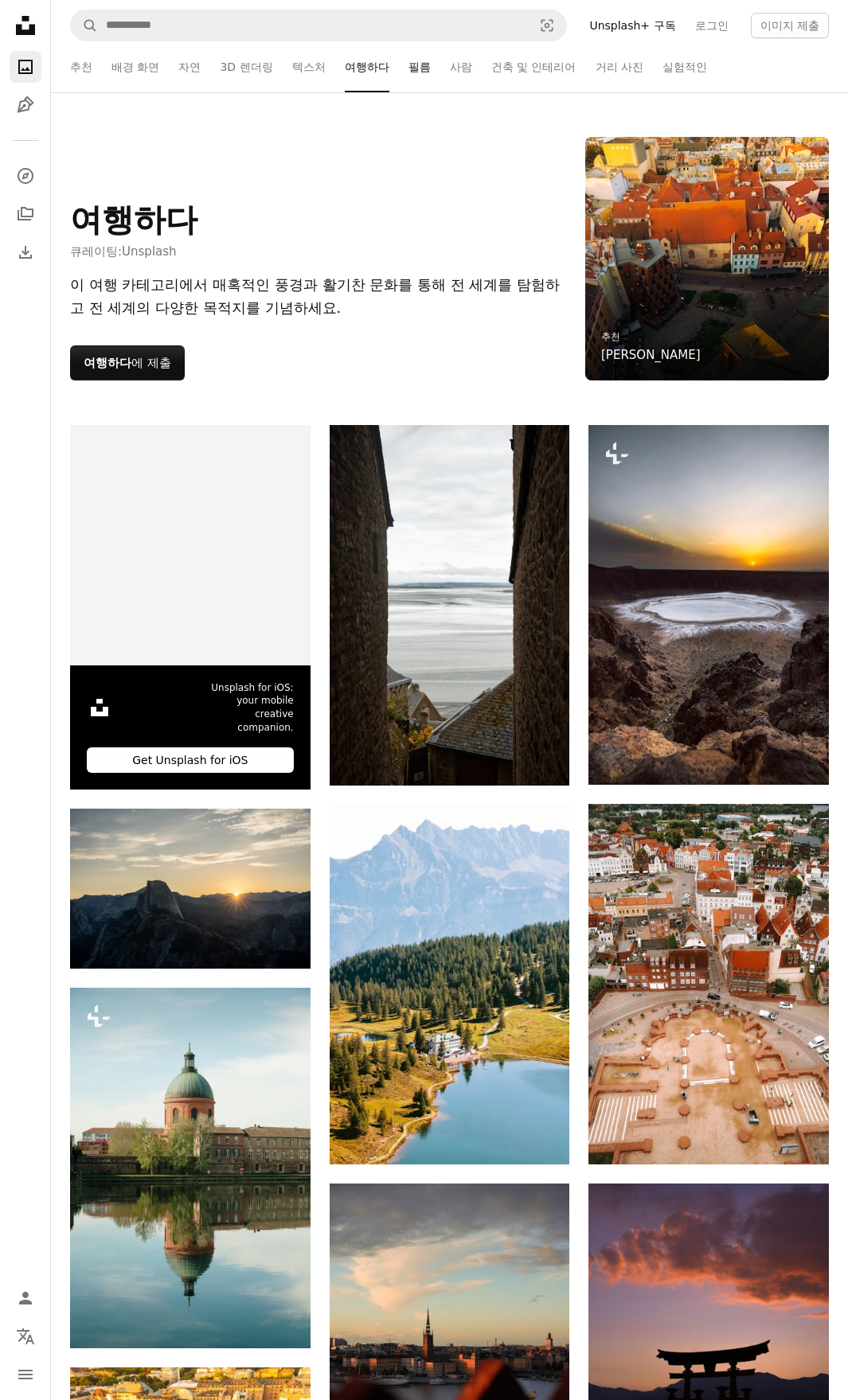
click at [422, 71] on link "필름" at bounding box center [419, 67] width 23 height 51
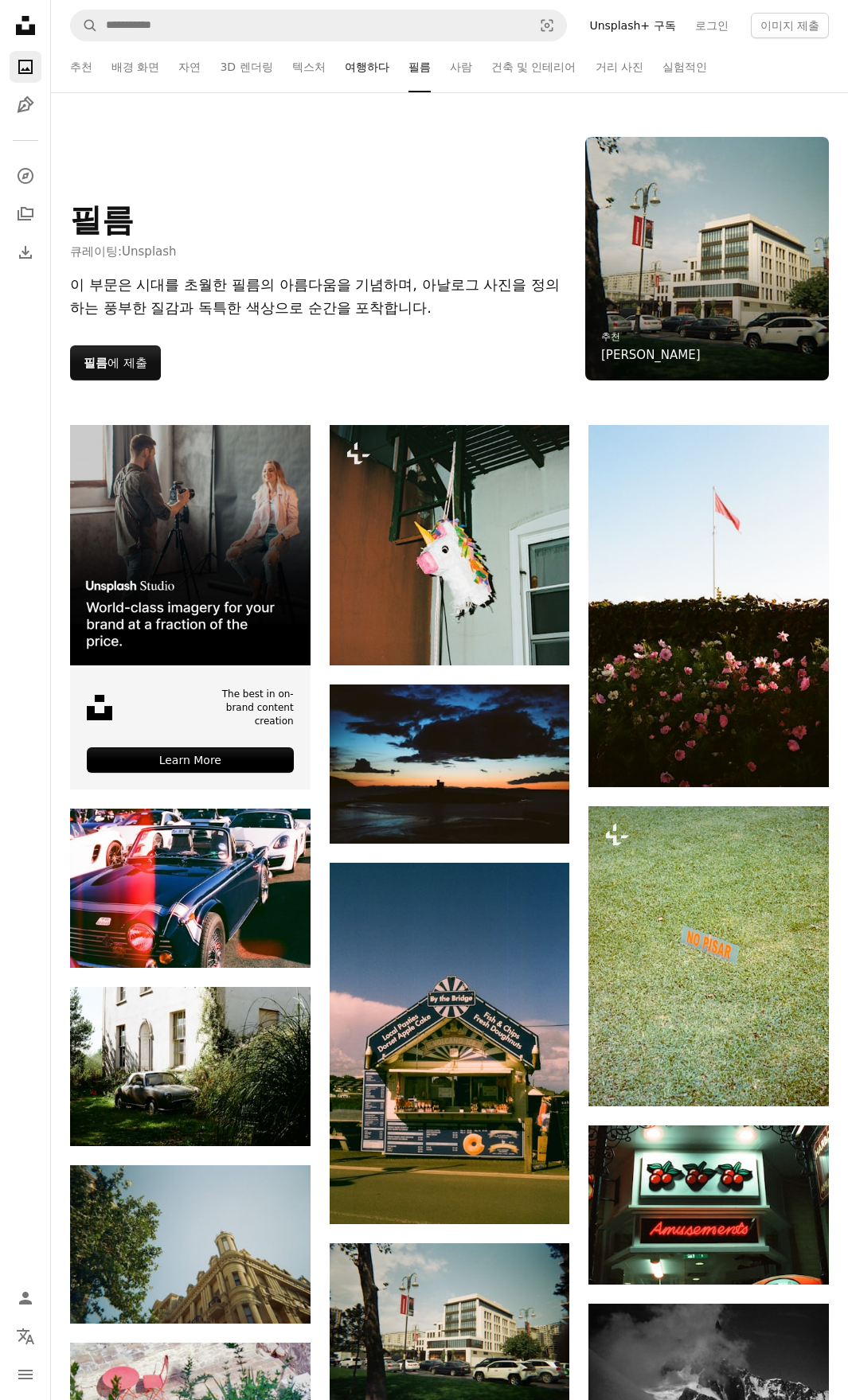
click at [351, 77] on link "여행하다" at bounding box center [367, 67] width 44 height 51
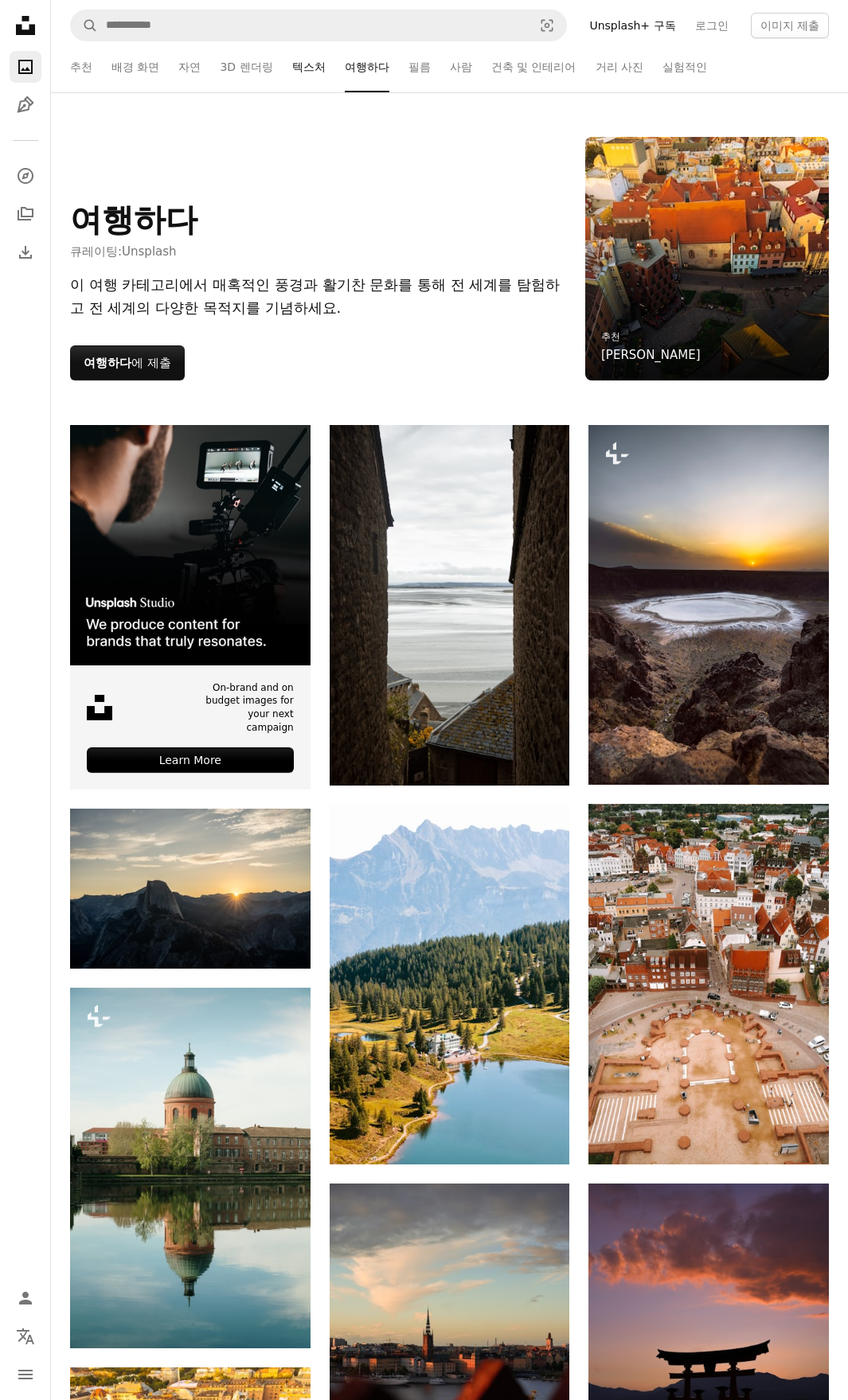
click at [311, 77] on link "텍스처" at bounding box center [309, 67] width 34 height 51
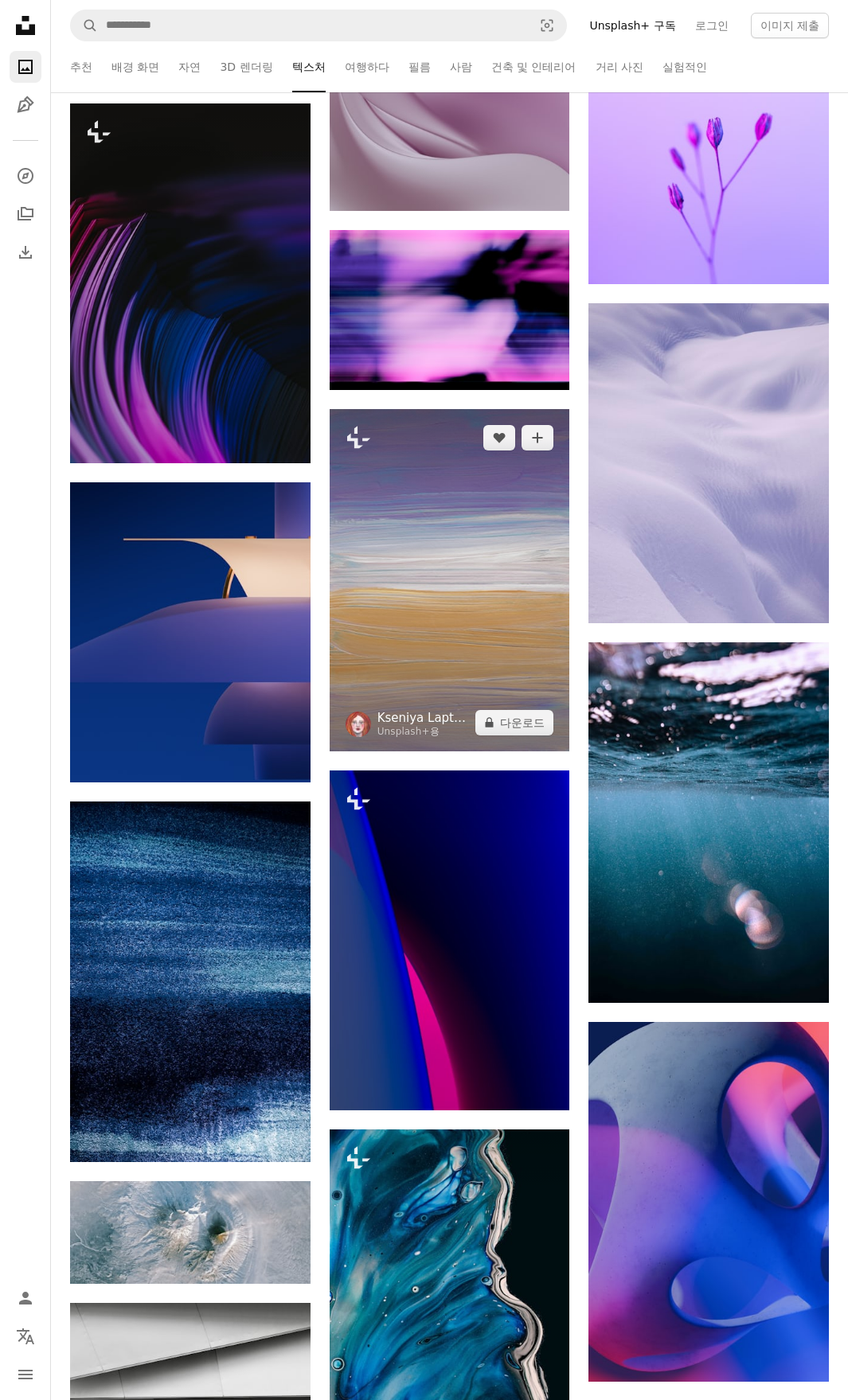
scroll to position [1114, 0]
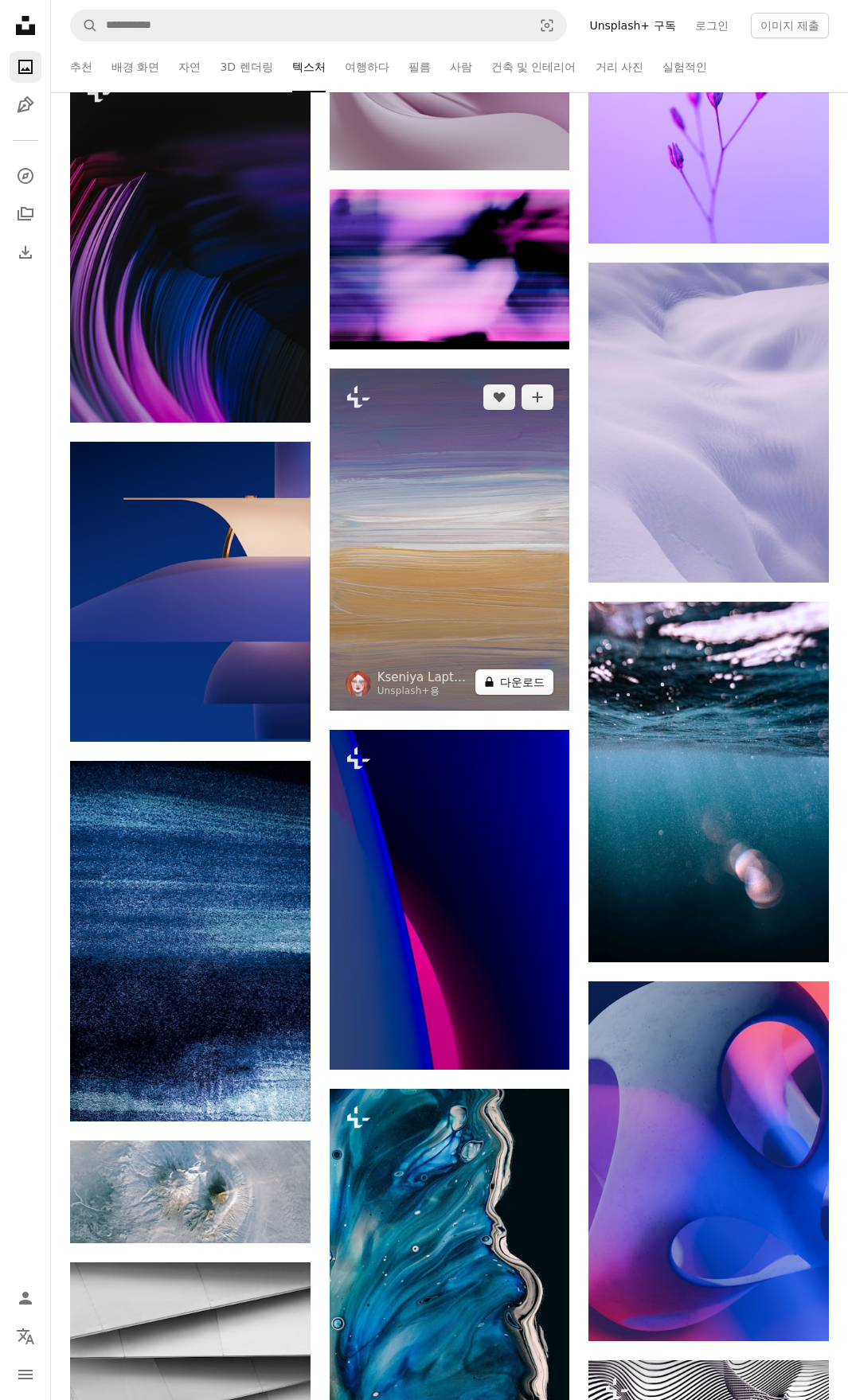
click at [509, 678] on button "A lock 다운로드" at bounding box center [514, 682] width 78 height 25
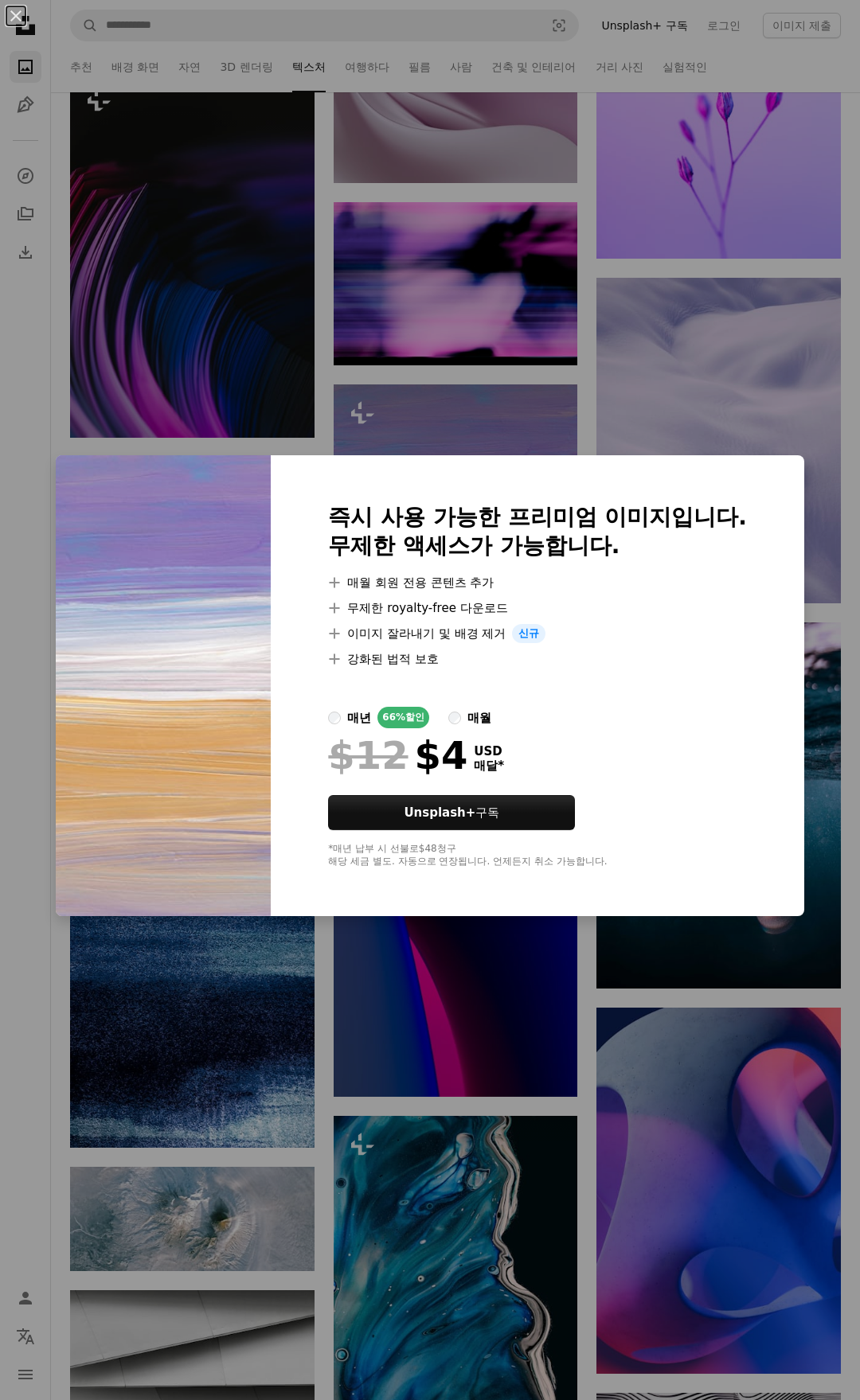
click at [572, 341] on div "An X shape 즉시 사용 가능한 프리미엄 이미지입니다. 무제한 액세스가 가능합니다. A plus sign 매월 회원 전용 콘텐츠 추가 A…" at bounding box center [430, 700] width 860 height 1400
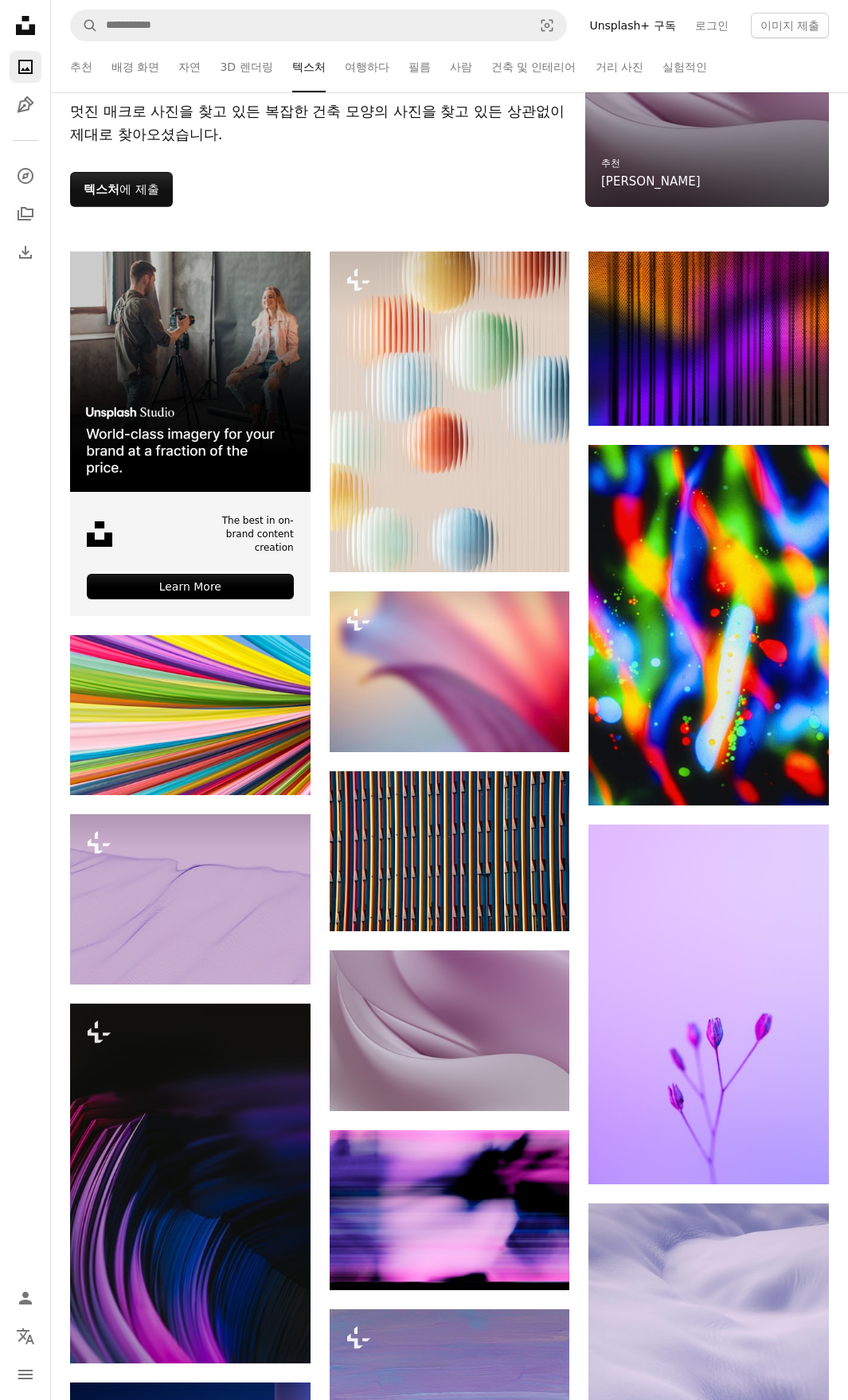
scroll to position [398, 0]
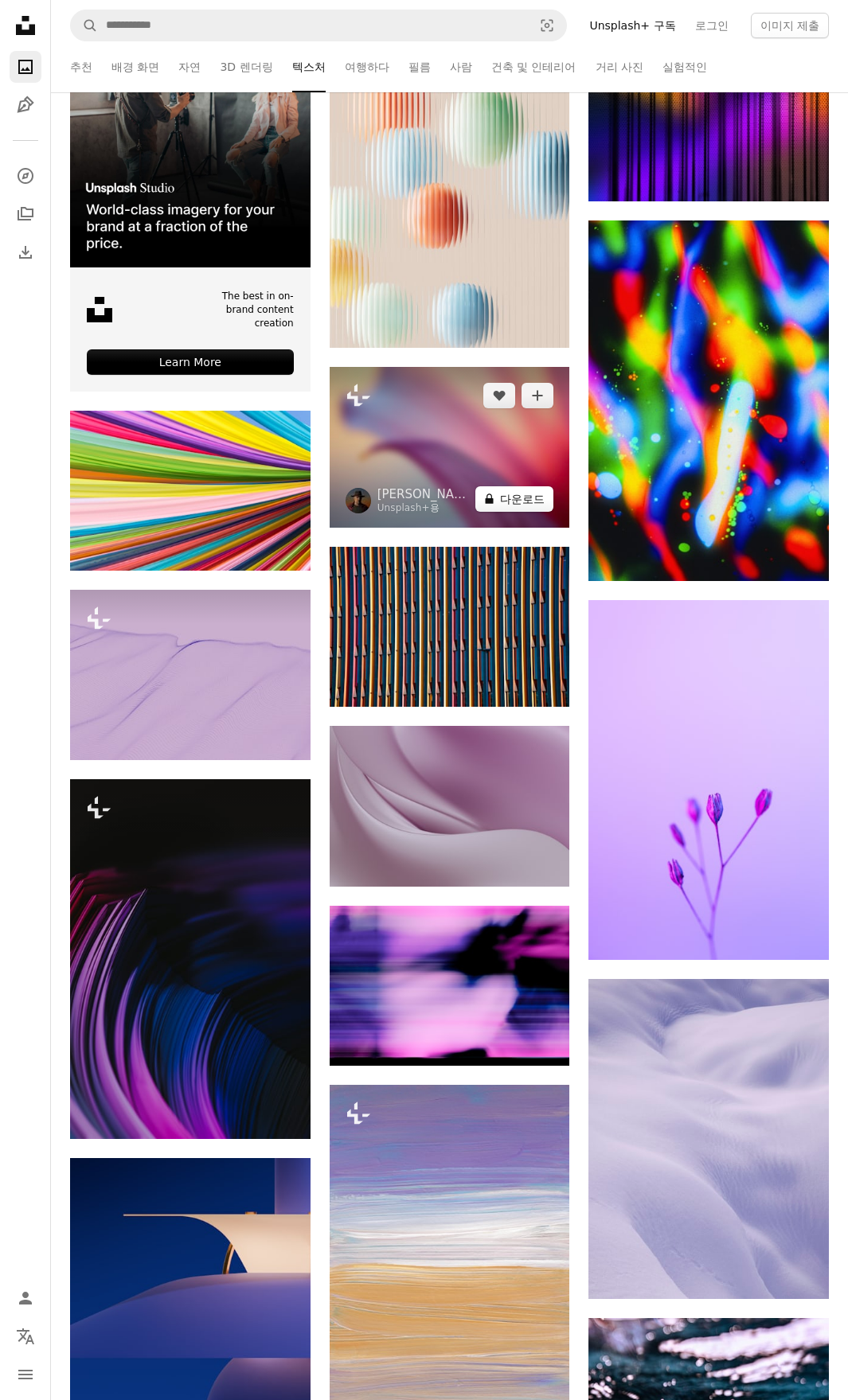
click at [502, 505] on button "A lock 다운로드" at bounding box center [514, 499] width 78 height 25
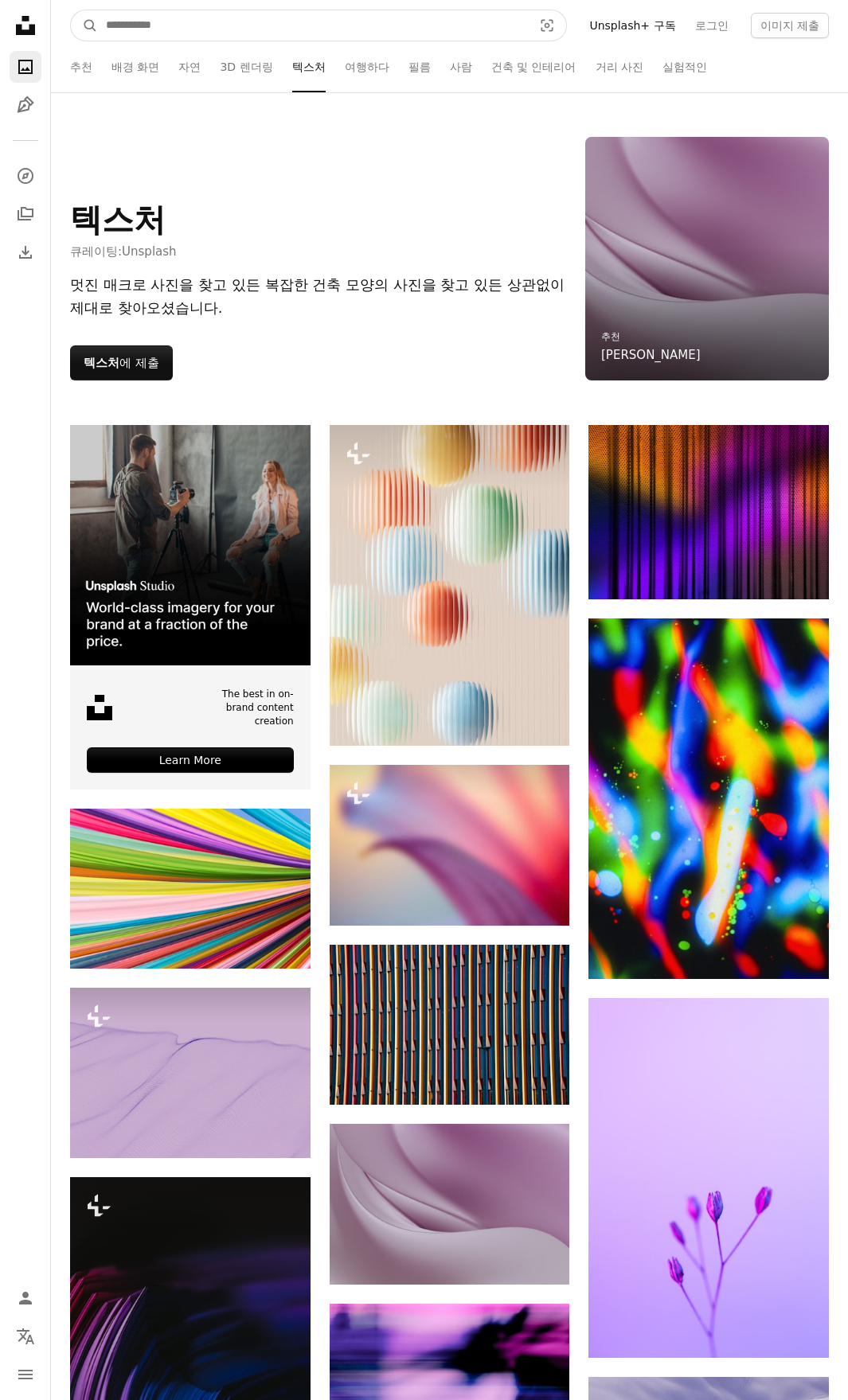
click at [121, 35] on input "사이트 전체에서 이미지 찾기" at bounding box center [312, 25] width 429 height 30
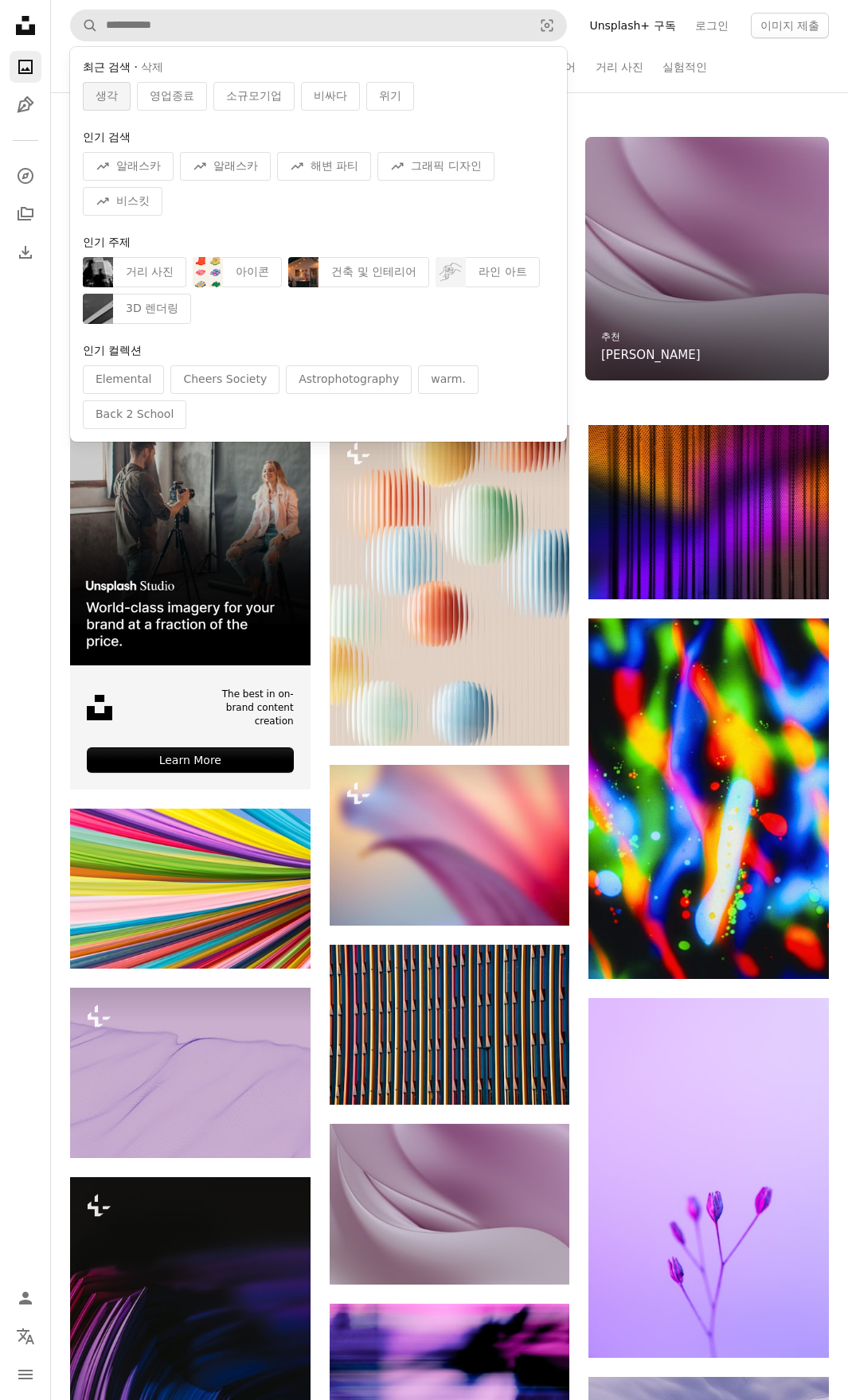
click at [113, 90] on span "생각" at bounding box center [106, 96] width 23 height 16
